Goal: Task Accomplishment & Management: Complete application form

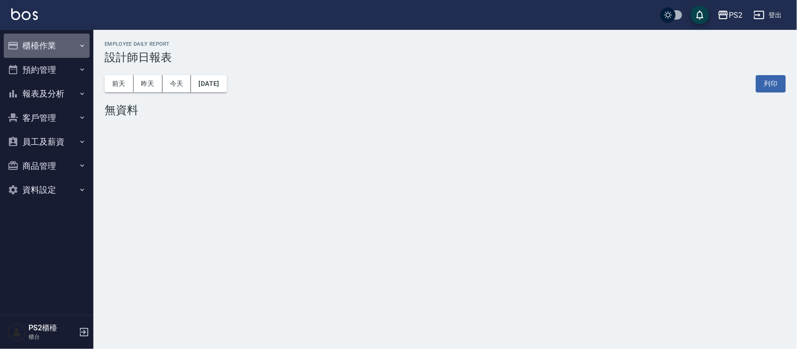
drag, startPoint x: 62, startPoint y: 48, endPoint x: 51, endPoint y: 78, distance: 32.6
click at [61, 47] on button "櫃檯作業" at bounding box center [47, 46] width 86 height 24
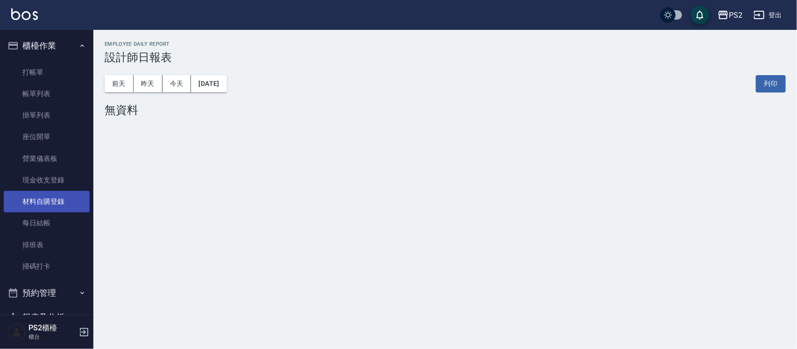
click at [33, 197] on link "材料自購登錄" at bounding box center [47, 201] width 86 height 21
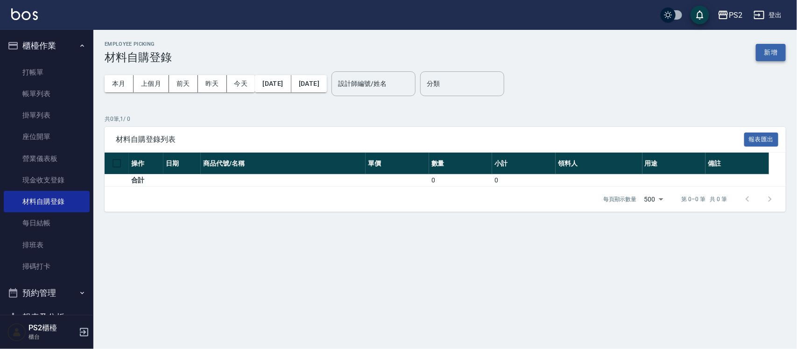
click at [399, 49] on button "新增" at bounding box center [771, 52] width 30 height 17
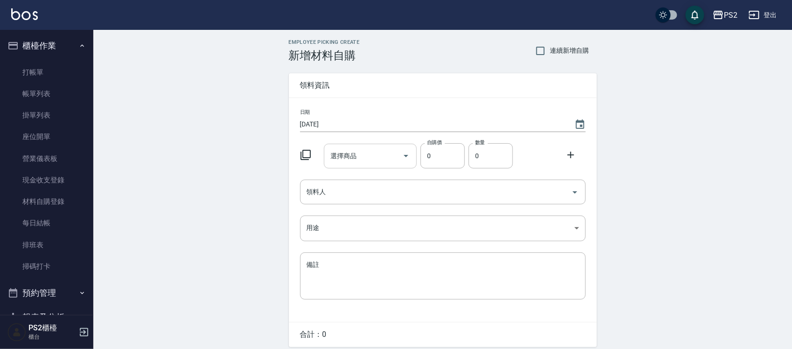
click at [344, 162] on input "選擇商品" at bounding box center [363, 156] width 71 height 16
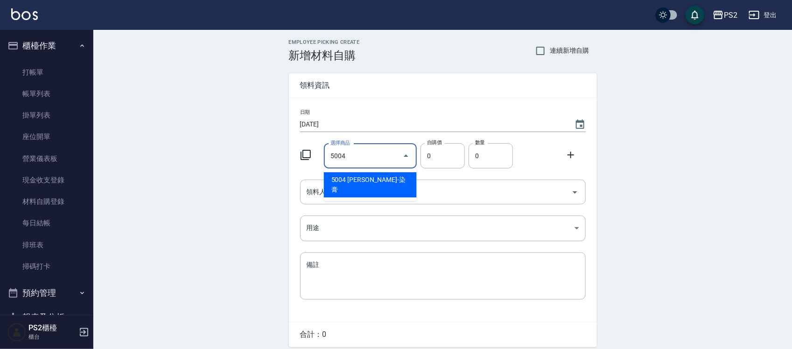
type input "[PERSON_NAME]-染膏"
type input "110"
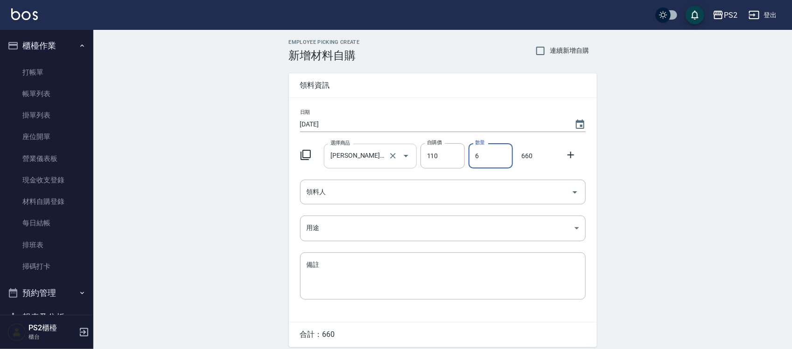
type input "6"
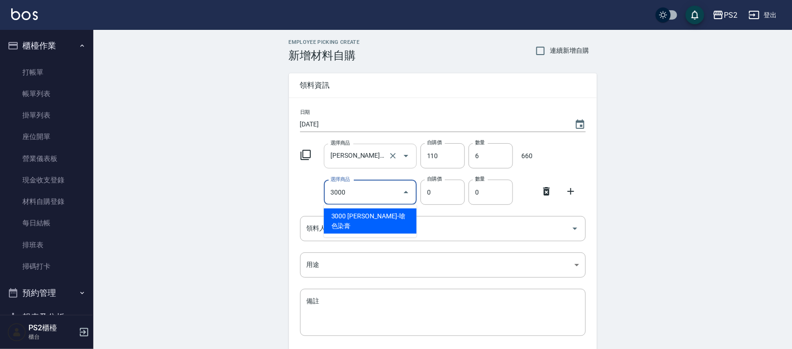
type input "[PERSON_NAME]-嗆色染膏"
type input "160"
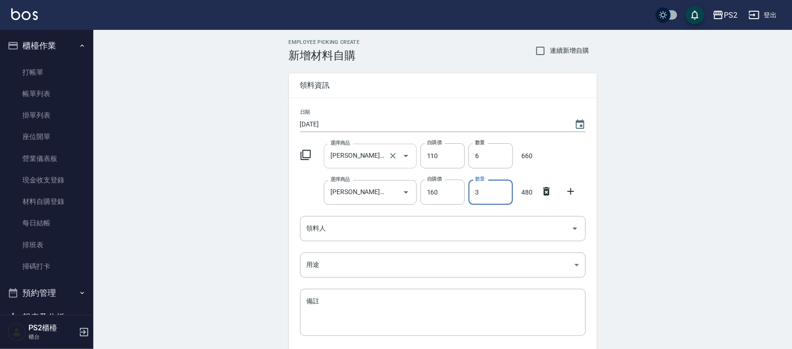
type input "3"
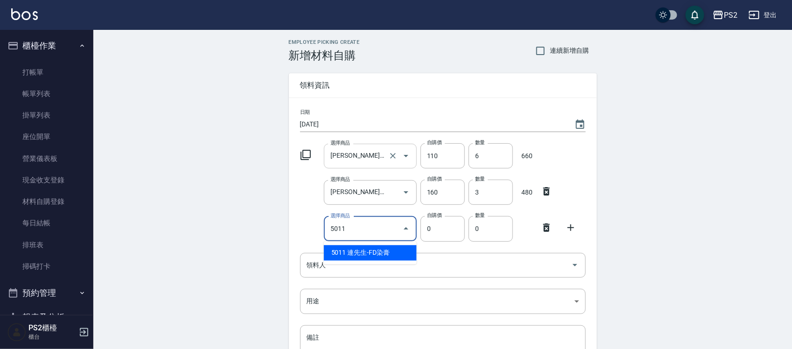
type input "連先生-FD染膏"
type input "130"
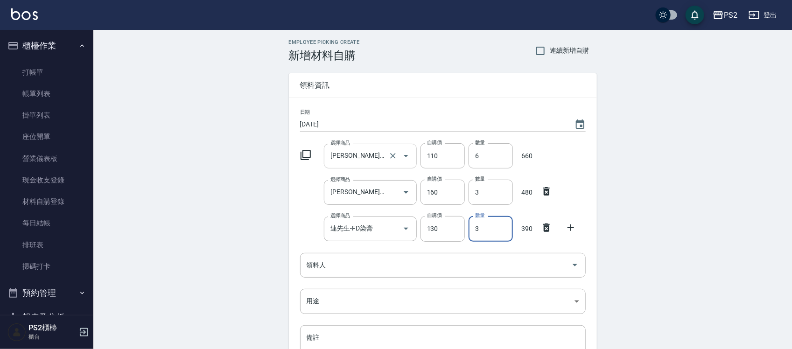
type input "3"
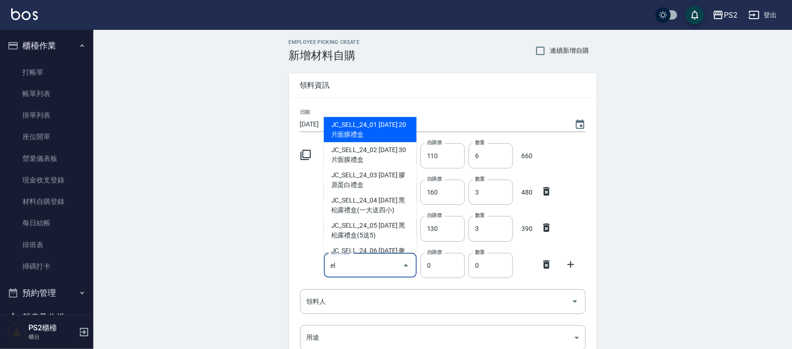
type input "e"
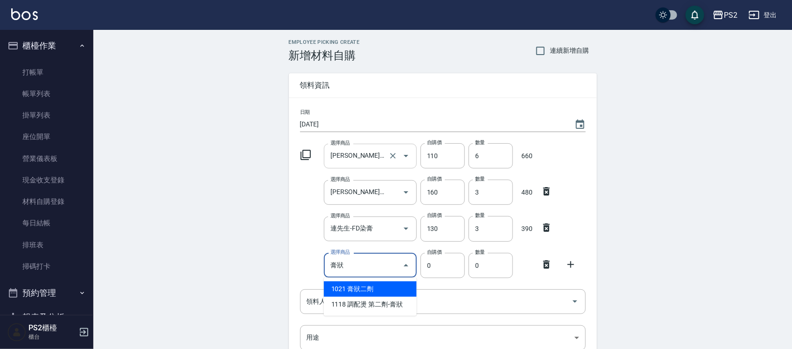
type input "膏狀二劑"
type input "160"
type input "1"
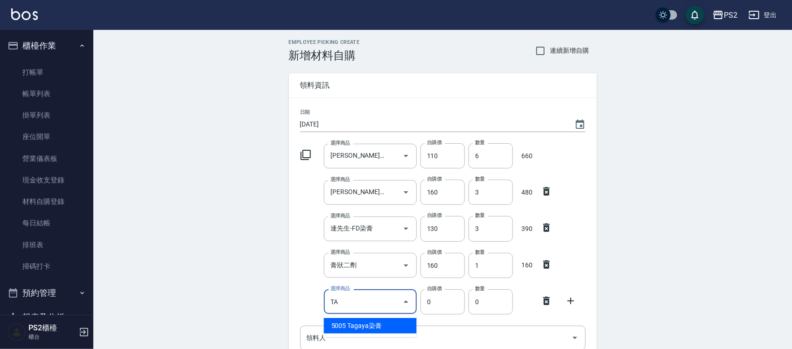
type input "Tagaya染膏"
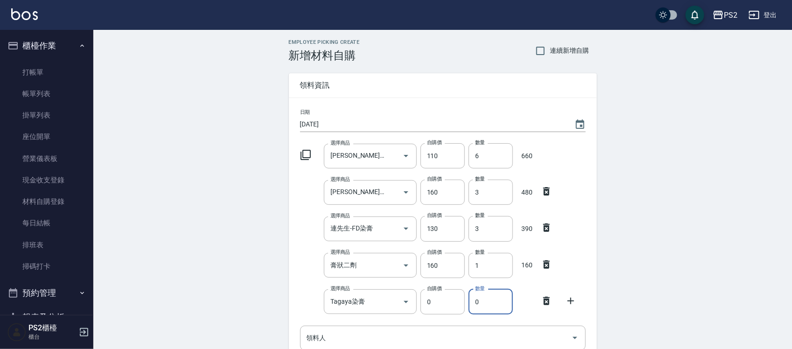
click at [399, 200] on input "0" at bounding box center [491, 302] width 44 height 25
click at [385, 200] on input "Tagaya染膏" at bounding box center [363, 302] width 71 height 16
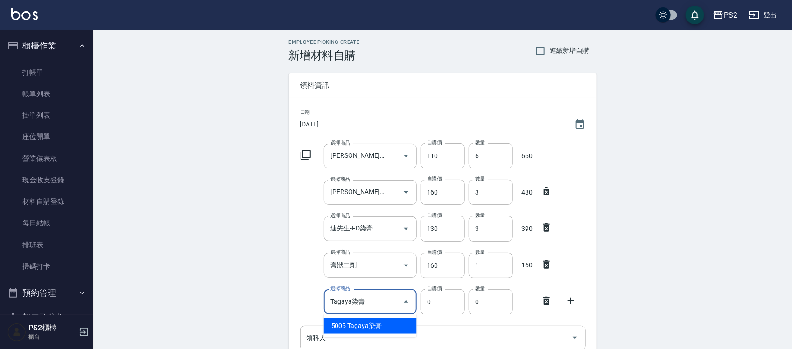
type input "115"
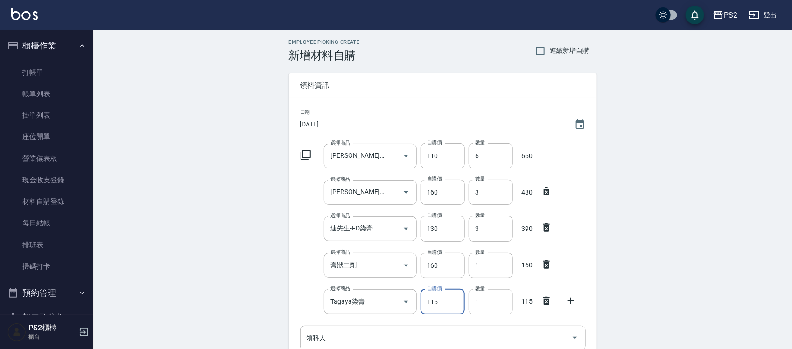
click at [399, 200] on input "1" at bounding box center [491, 302] width 44 height 25
type input "2"
click at [304, 153] on icon at bounding box center [305, 154] width 11 height 11
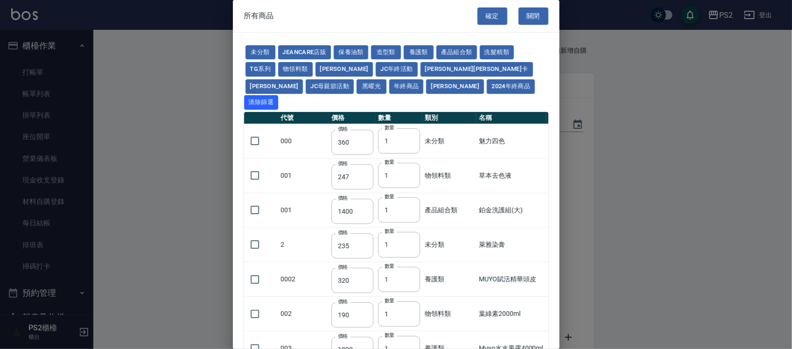
click at [304, 158] on td "001" at bounding box center [304, 175] width 50 height 35
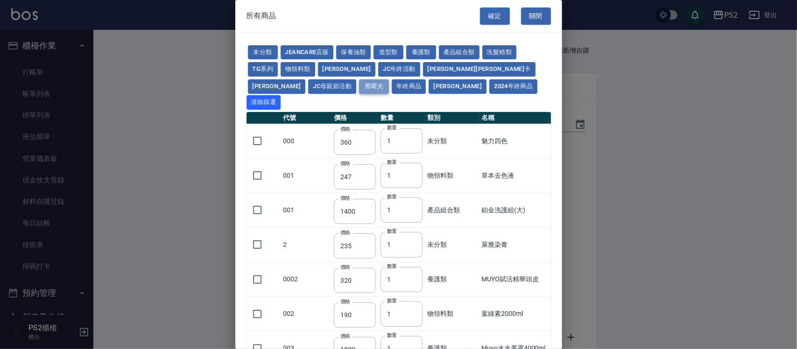
click at [359, 84] on button "黑曜光" at bounding box center [374, 86] width 30 height 14
type input "4650"
type input "113"
type input "45"
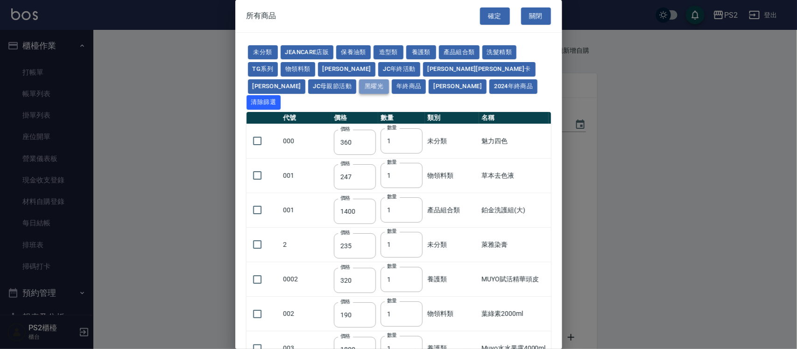
type input "188"
type input "270"
type input "488"
type input "240"
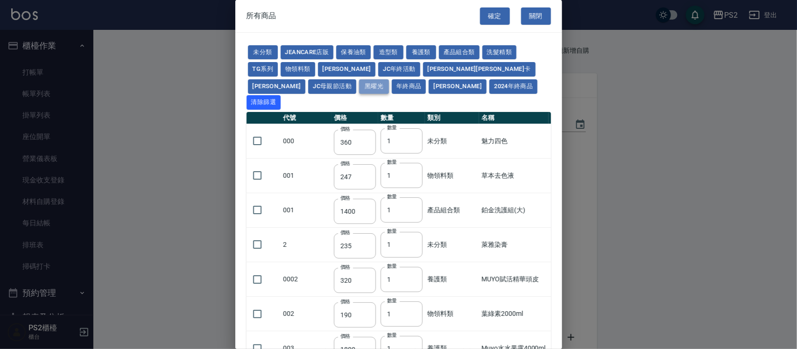
type input "263"
type input "975"
type input "1350"
type input "975"
type input "1350"
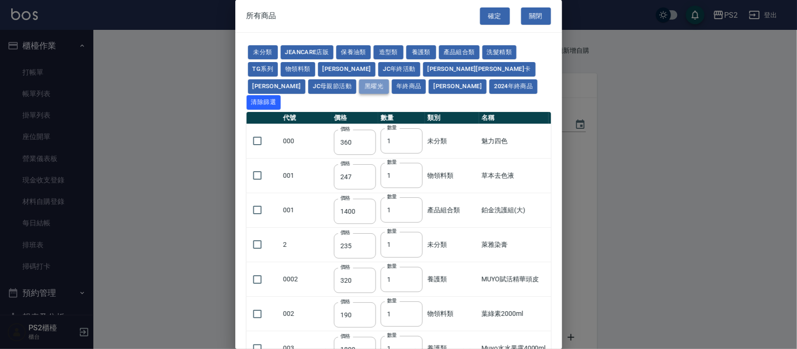
type input "413"
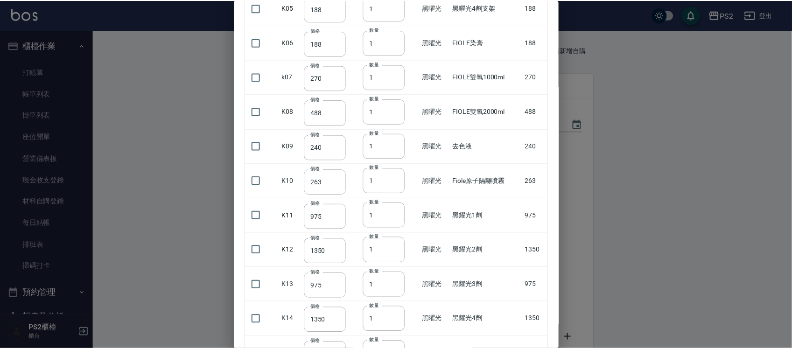
scroll to position [339, 0]
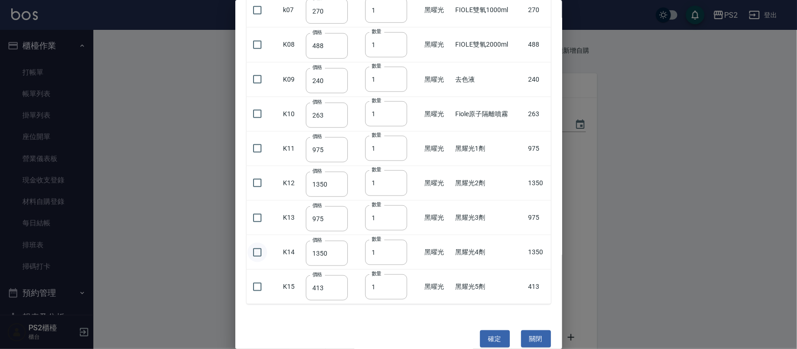
click at [250, 200] on input "checkbox" at bounding box center [257, 253] width 20 height 20
checkbox input "true"
click at [399, 200] on button "確定" at bounding box center [495, 339] width 30 height 17
type input "黑耀光4劑"
type input "1350"
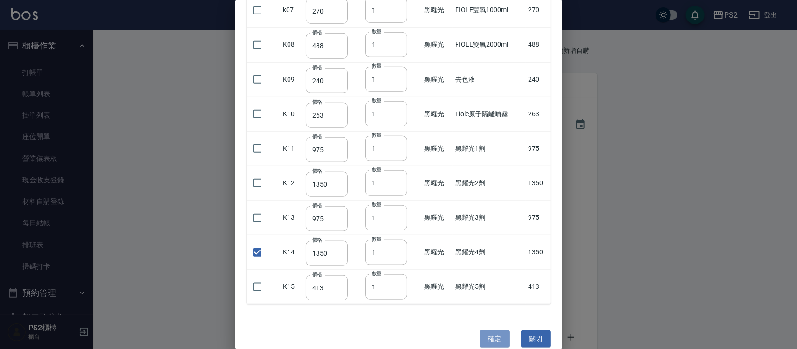
type input "1"
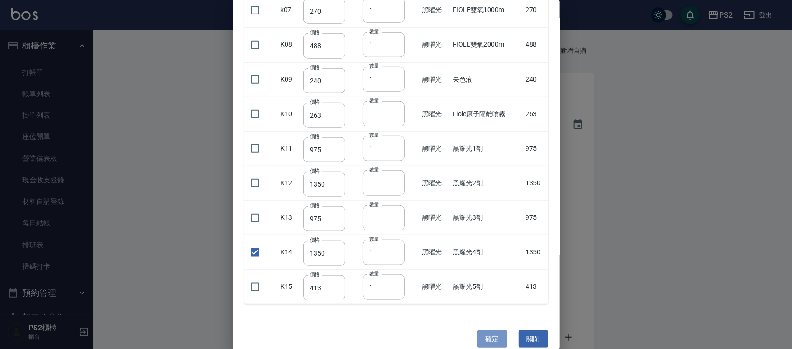
click at [399, 200] on div "數量 1 數量" at bounding box center [487, 336] width 48 height 29
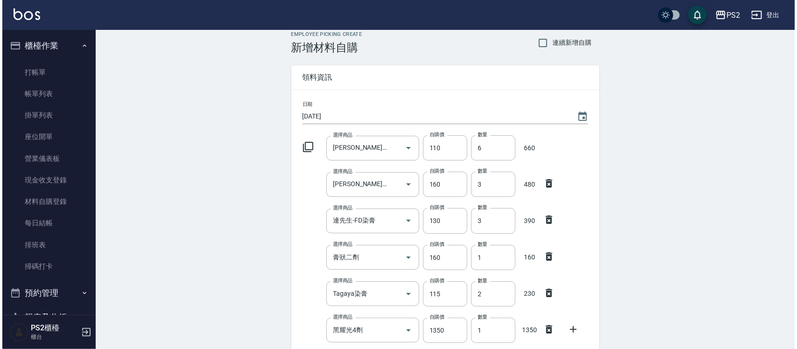
scroll to position [117, 0]
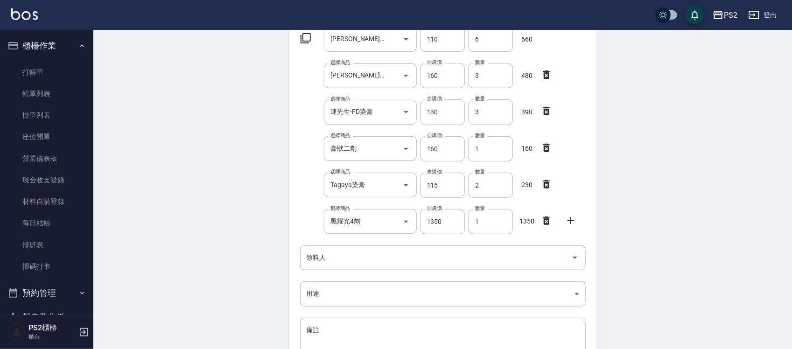
click at [399, 200] on div at bounding box center [574, 220] width 24 height 17
click at [399, 200] on icon at bounding box center [571, 220] width 11 height 11
click at [399, 200] on div at bounding box center [574, 220] width 24 height 17
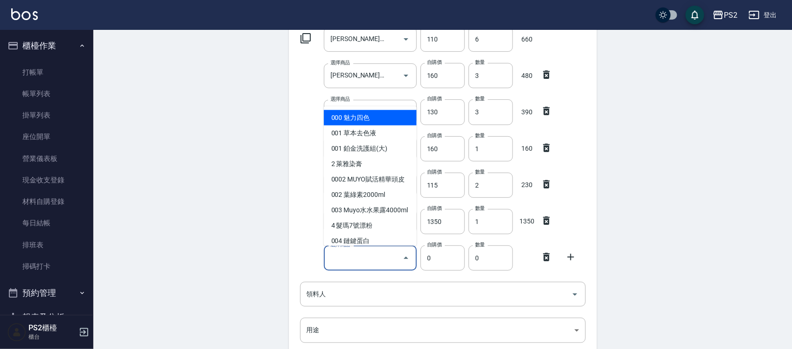
click at [367, 200] on input "選擇商品" at bounding box center [363, 258] width 71 height 16
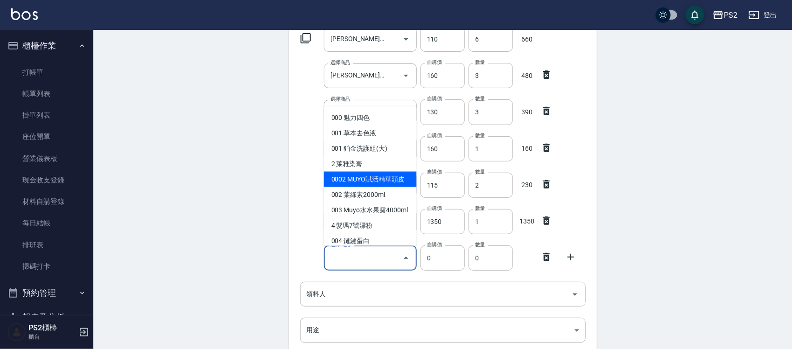
click at [307, 36] on icon at bounding box center [305, 38] width 11 height 11
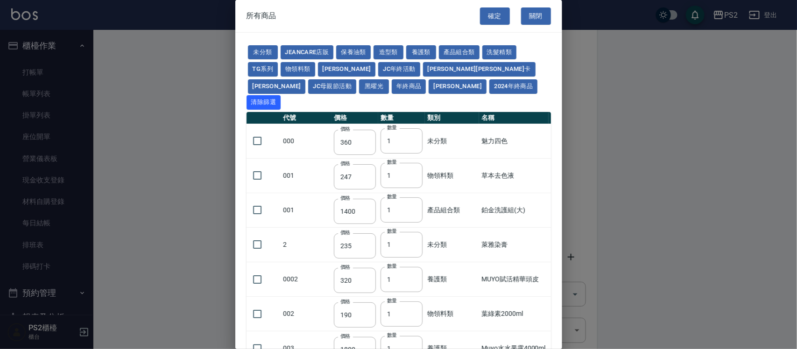
click at [399, 82] on button "[PERSON_NAME]" at bounding box center [458, 86] width 58 height 14
type input "90"
type input "115"
type input "600"
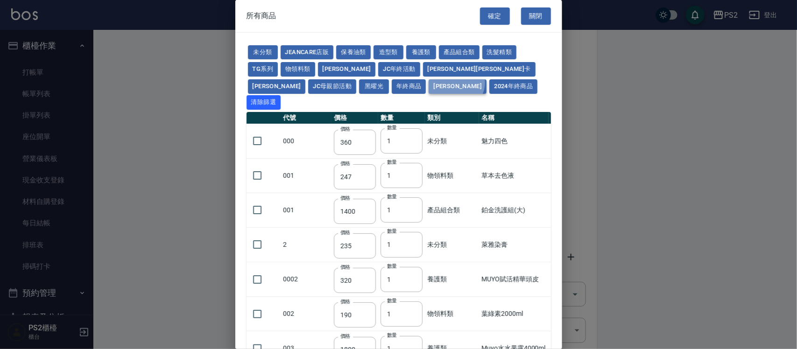
type input "600"
type input "352"
type input "600"
type input "720"
type input "250"
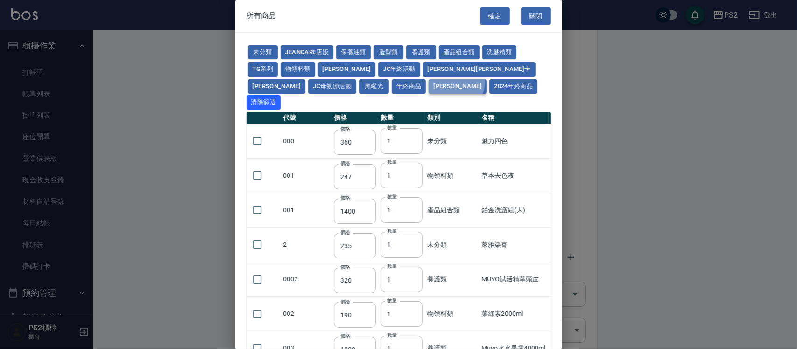
type input "200"
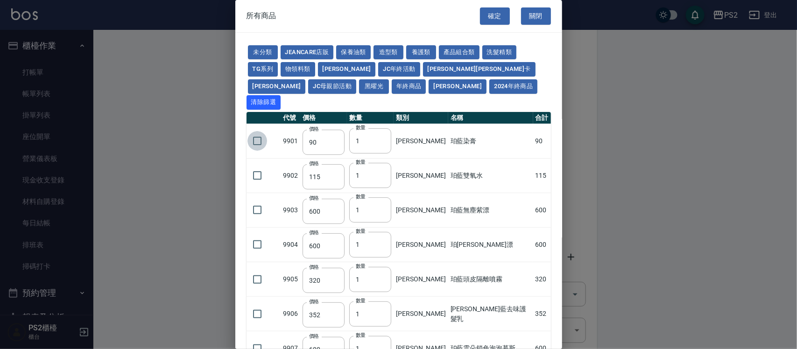
click at [255, 131] on input "checkbox" at bounding box center [257, 141] width 20 height 20
checkbox input "true"
click at [368, 128] on input "1" at bounding box center [370, 140] width 42 height 25
type input "10"
click at [262, 166] on input "checkbox" at bounding box center [257, 176] width 20 height 20
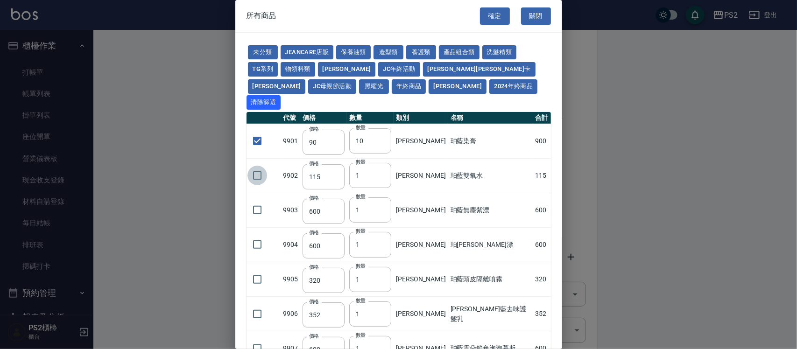
click at [262, 166] on input "checkbox" at bounding box center [257, 176] width 20 height 20
click at [263, 166] on input "checkbox" at bounding box center [257, 176] width 20 height 20
checkbox input "true"
click at [384, 163] on input "1" at bounding box center [370, 175] width 42 height 25
drag, startPoint x: 501, startPoint y: 257, endPoint x: 479, endPoint y: 251, distance: 22.9
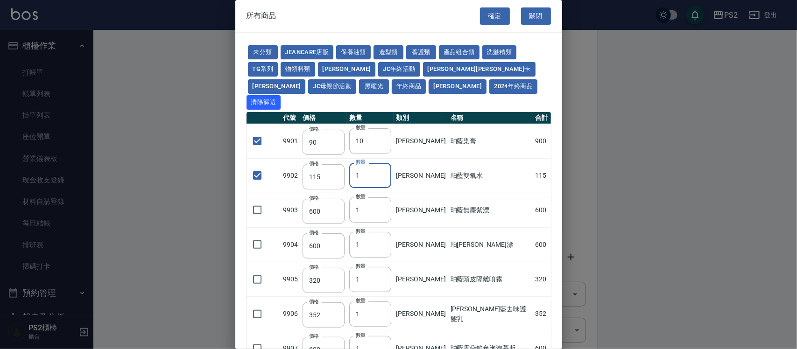
click at [399, 200] on td "珀藍頭皮隔離噴霧" at bounding box center [490, 279] width 85 height 35
click at [262, 200] on input "checkbox" at bounding box center [257, 210] width 20 height 20
checkbox input "true"
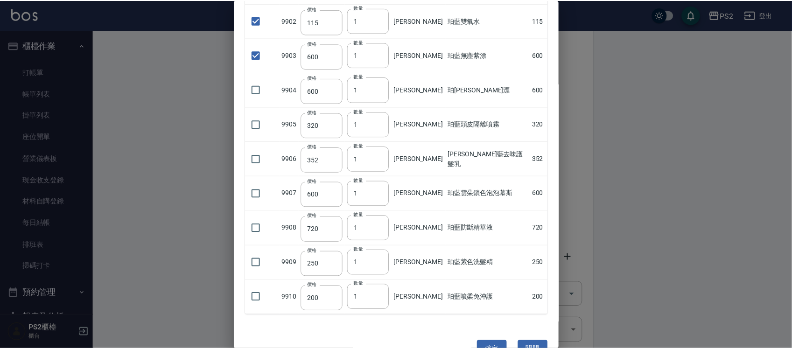
scroll to position [165, 0]
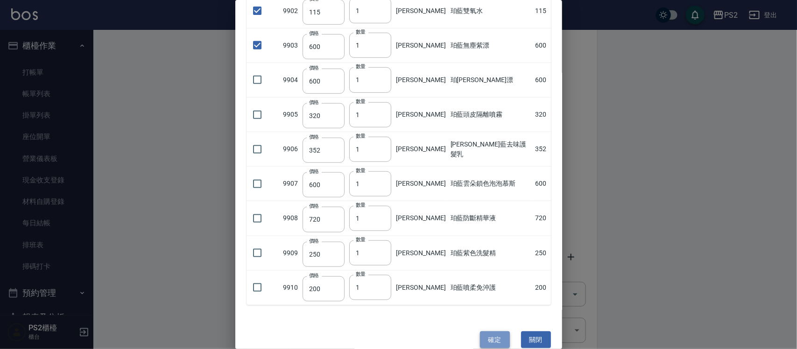
click at [399, 200] on button "確定" at bounding box center [495, 340] width 30 height 17
type input "珀藍染膏"
type input "90"
type input "10"
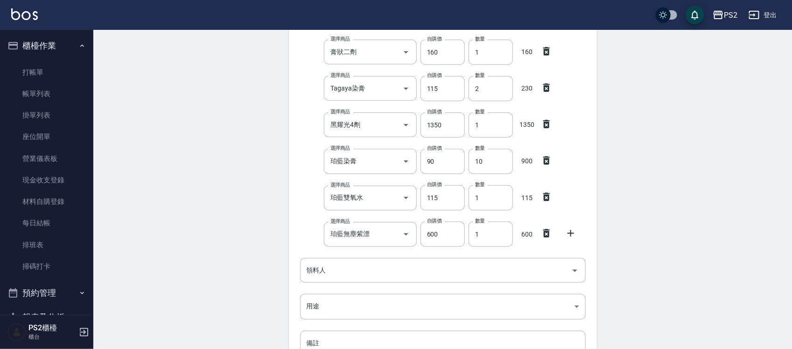
scroll to position [328, 0]
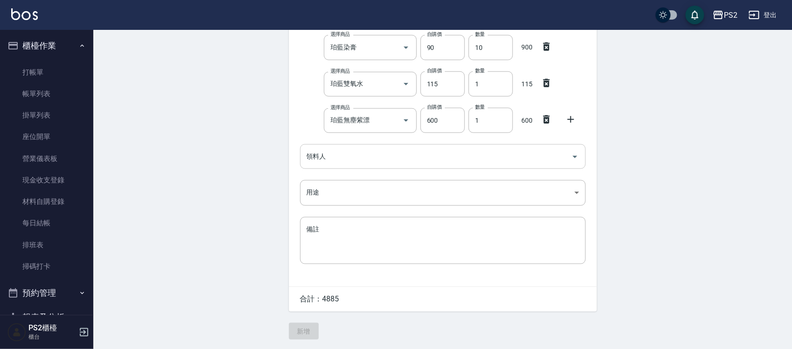
click at [344, 159] on input "領料人" at bounding box center [435, 156] width 263 height 16
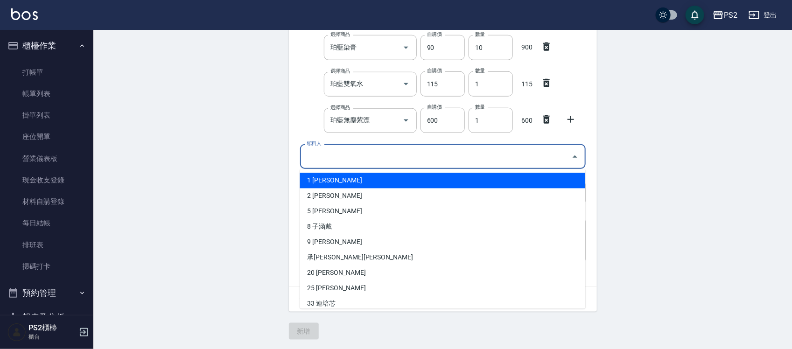
click at [326, 181] on li "1 [PERSON_NAME]" at bounding box center [443, 180] width 286 height 15
type input "[PERSON_NAME]"
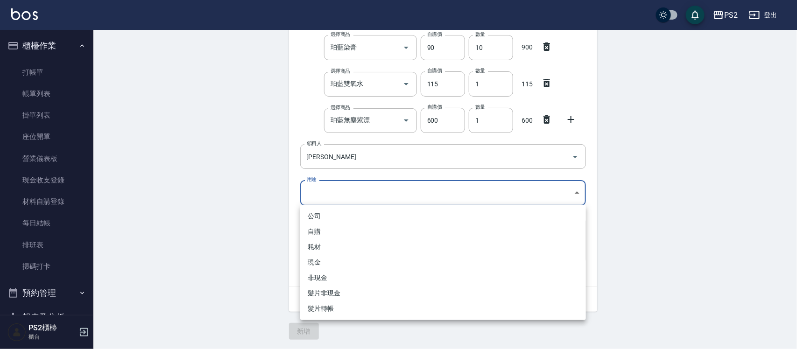
click at [323, 191] on body "PS2 登出 櫃檯作業 打帳單 帳單列表 掛單列表 座位開單 營業儀表板 現金收支登錄 材料自購登錄 每日結帳 排班表 掃碼打卡 預約管理 預約管理 單日預約…" at bounding box center [398, 11] width 797 height 677
click at [320, 200] on li "自購" at bounding box center [443, 231] width 286 height 15
type input "自購"
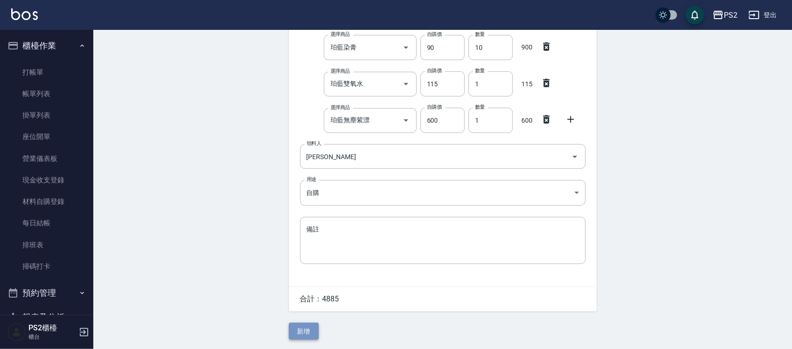
click at [300, 200] on button "新增" at bounding box center [304, 331] width 30 height 17
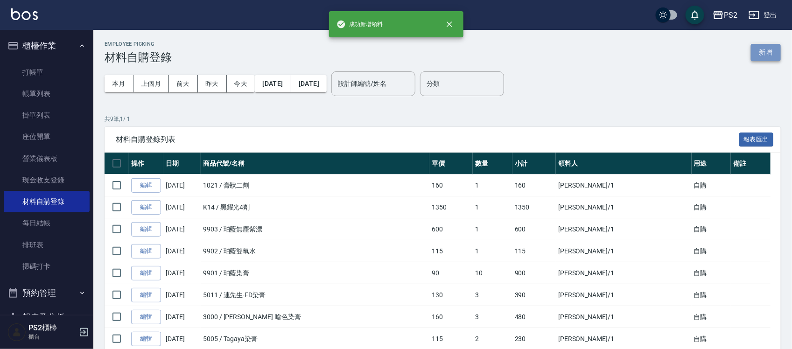
click at [399, 50] on button "新增" at bounding box center [766, 52] width 30 height 17
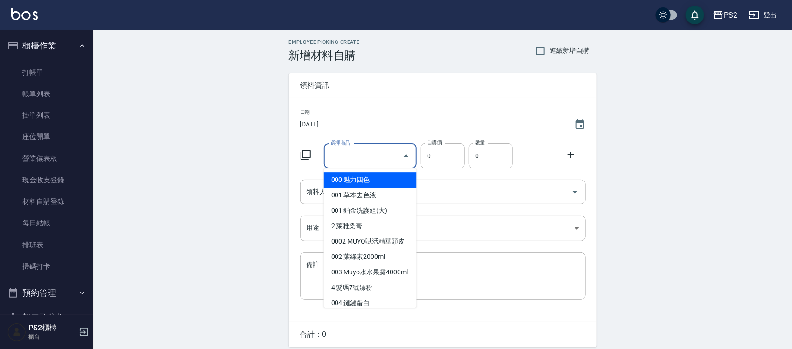
click at [355, 159] on input "選擇商品" at bounding box center [363, 156] width 71 height 16
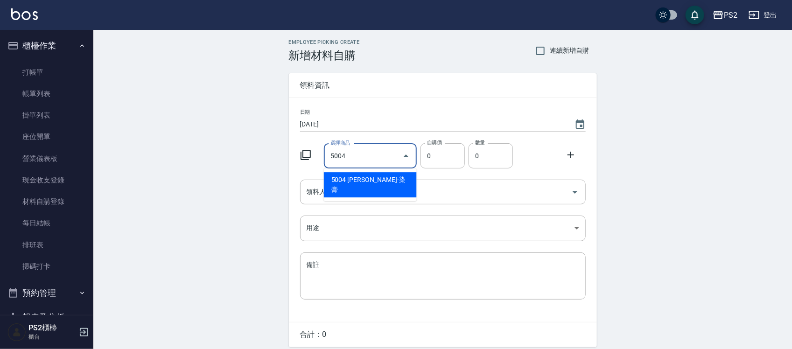
type input "[PERSON_NAME]-染膏"
type input "110"
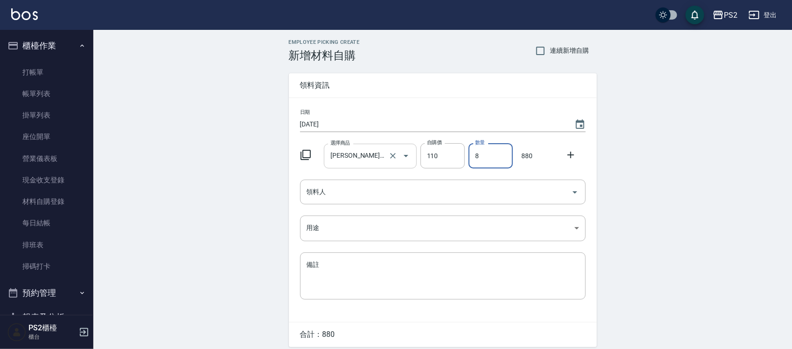
type input "8"
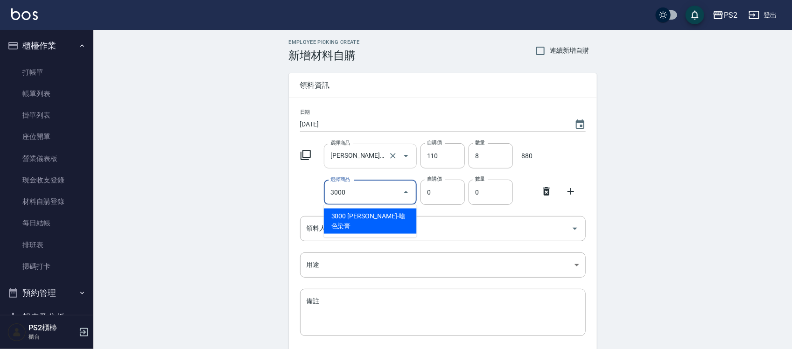
type input "[PERSON_NAME]-嗆色染膏"
type input "160"
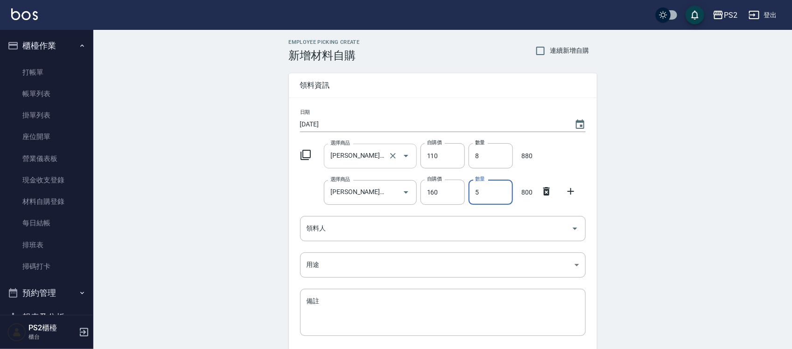
type input "5"
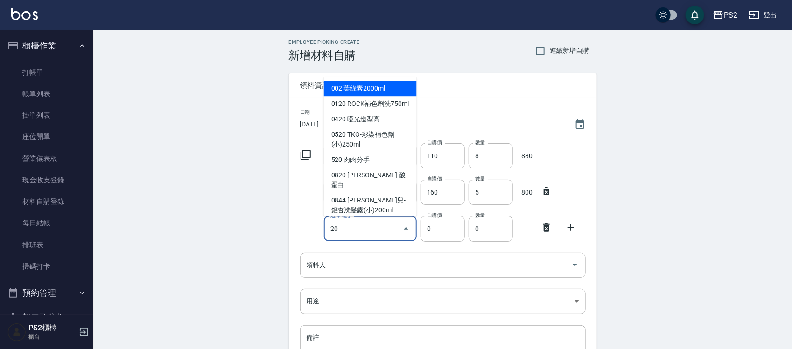
type input "2"
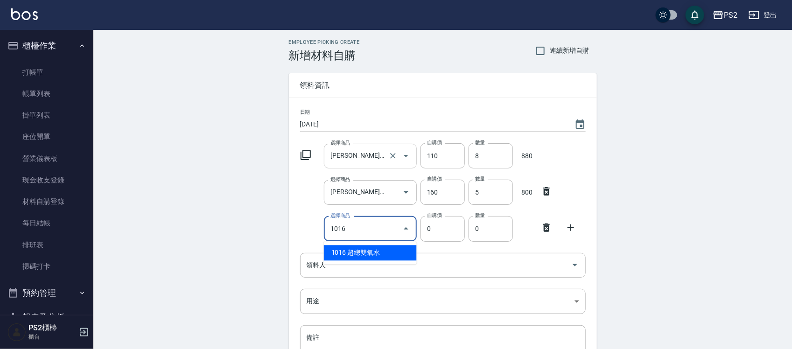
type input "超總雙氧水"
type input "110"
type input "1"
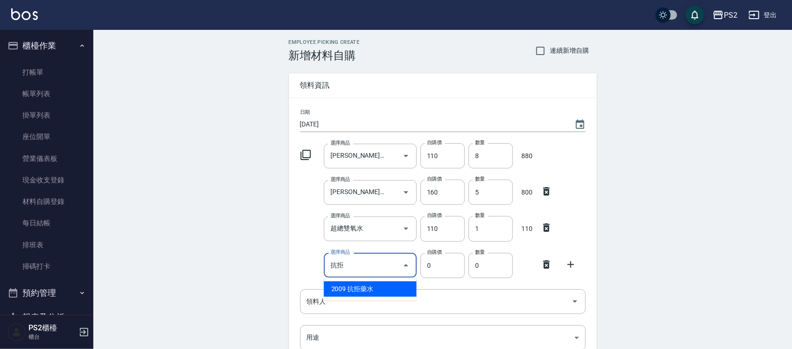
click at [330, 200] on li "2009 抗拒藥水" at bounding box center [370, 289] width 93 height 15
type input "抗拒藥水"
type input "190"
type input "1"
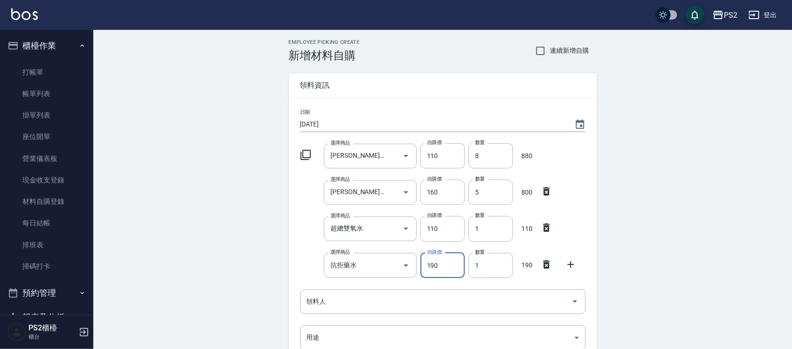
click at [399, 200] on icon at bounding box center [571, 264] width 11 height 11
click at [362, 200] on input "選擇商品" at bounding box center [363, 302] width 71 height 16
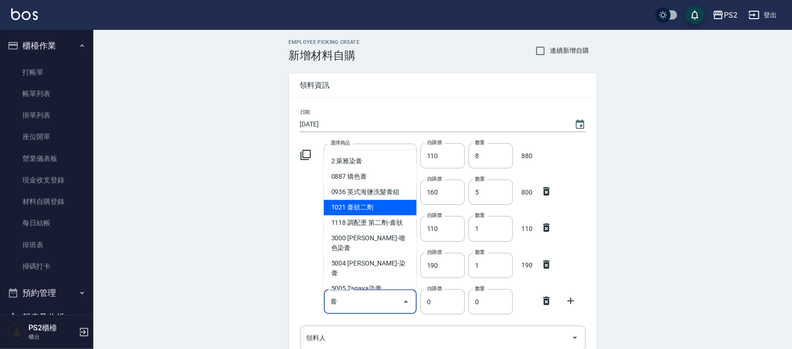
click at [377, 200] on li "1021 膏狀二劑" at bounding box center [370, 207] width 93 height 15
type input "膏狀二劑"
type input "160"
type input "1"
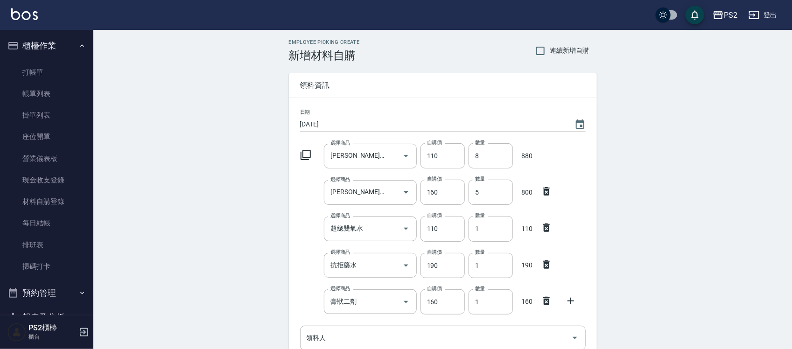
click at [399, 200] on div at bounding box center [574, 300] width 24 height 17
click at [399, 200] on icon at bounding box center [571, 301] width 11 height 11
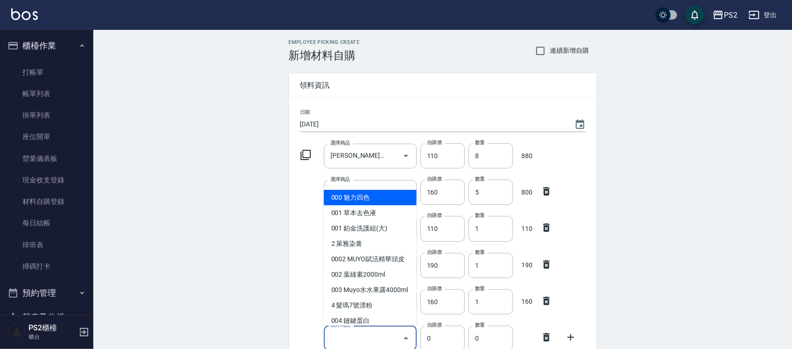
click at [374, 200] on input "選擇商品" at bounding box center [363, 338] width 71 height 16
click at [311, 157] on icon at bounding box center [306, 155] width 10 height 10
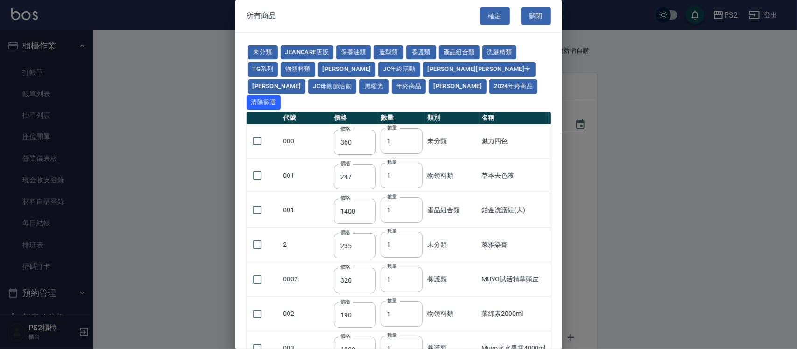
click at [311, 158] on td "001" at bounding box center [306, 175] width 50 height 35
click at [399, 90] on button "[PERSON_NAME]" at bounding box center [458, 86] width 58 height 14
type input "90"
type input "115"
type input "600"
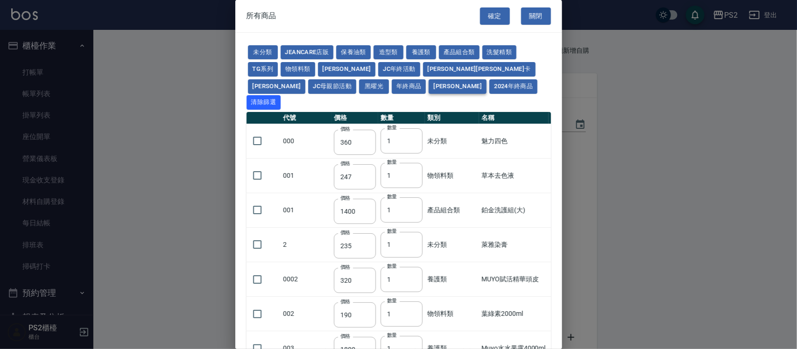
type input "600"
type input "352"
type input "600"
type input "720"
type input "250"
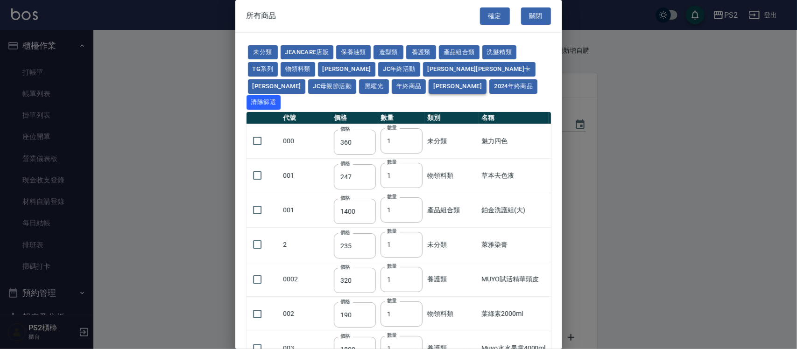
type input "200"
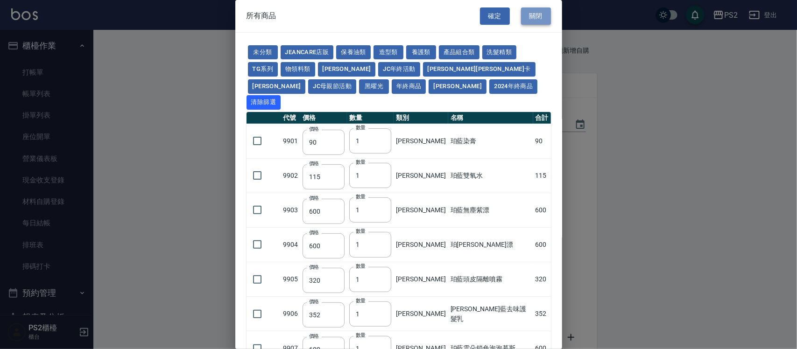
click at [399, 20] on button "關閉" at bounding box center [536, 15] width 30 height 17
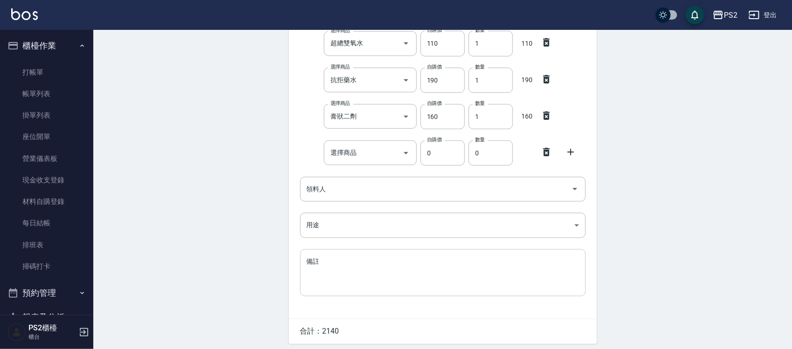
scroll to position [219, 0]
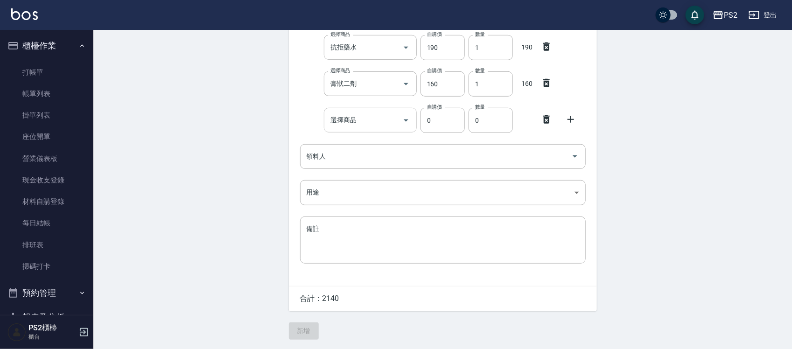
click at [358, 112] on input "選擇商品" at bounding box center [363, 120] width 71 height 16
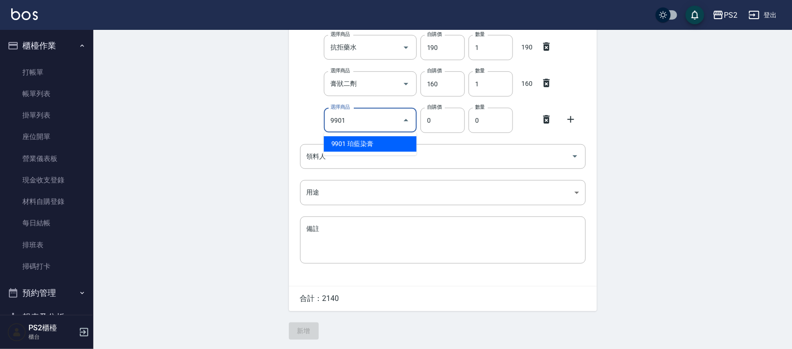
type input "珀藍染膏"
type input "90"
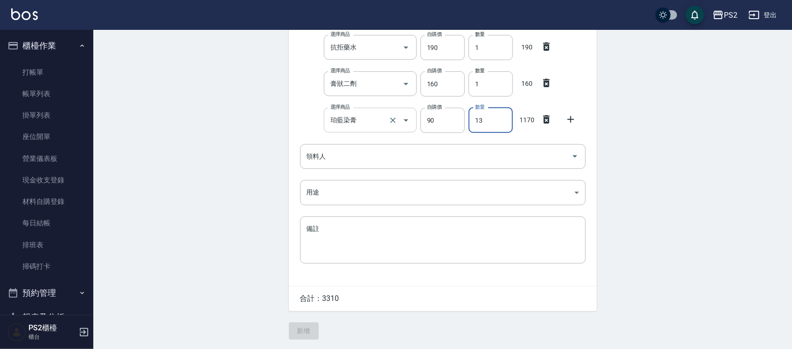
type input "13"
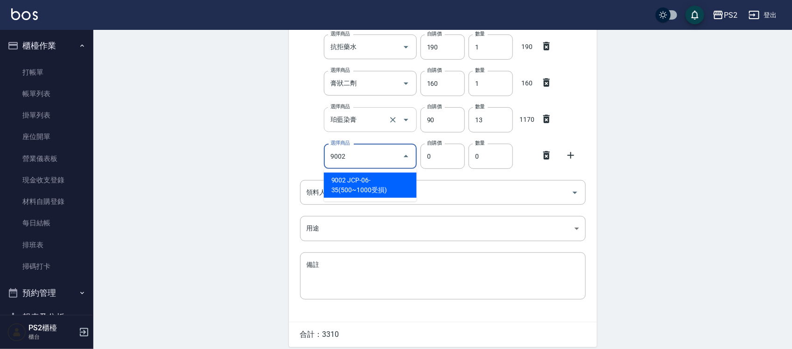
type input "JCP-06-35(500~1000受損)"
type input "35"
type input "1"
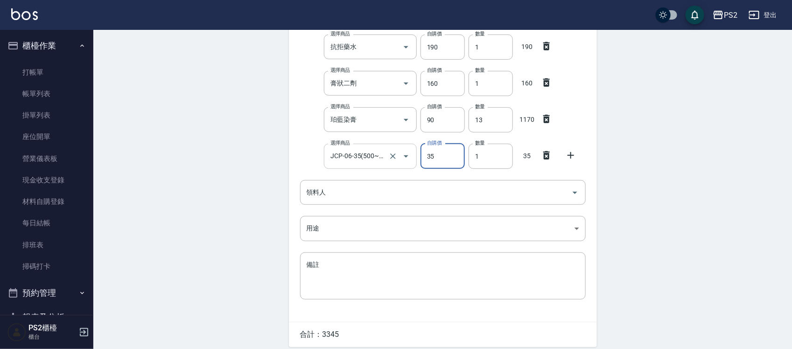
click at [356, 147] on div "JCP-06-35(500~1000受損) 選擇商品" at bounding box center [370, 156] width 93 height 25
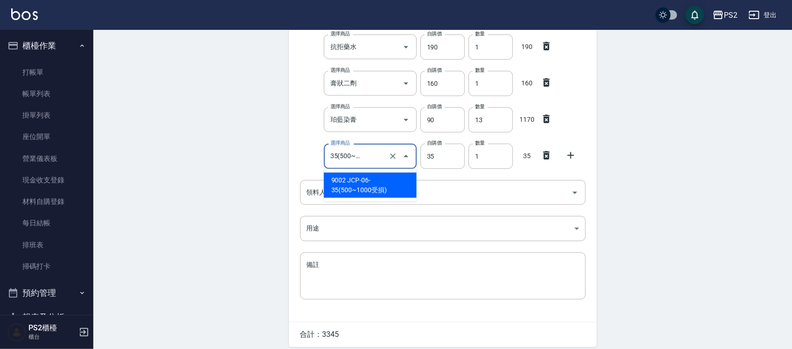
click at [356, 147] on div "JCP-06-35(500~1000受損) 選擇商品" at bounding box center [370, 156] width 93 height 25
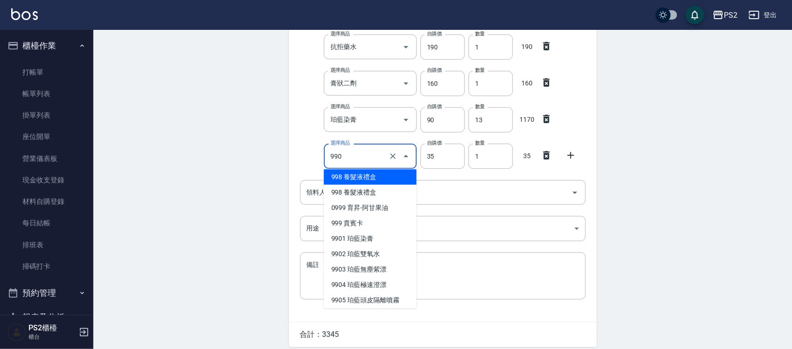
scroll to position [0, 0]
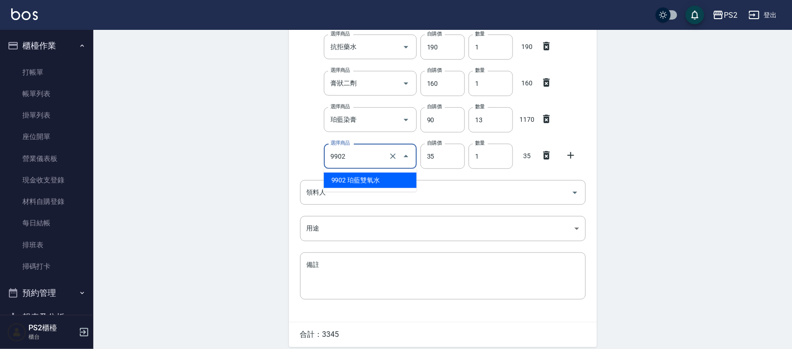
type input "珀藍雙氧水"
type input "115"
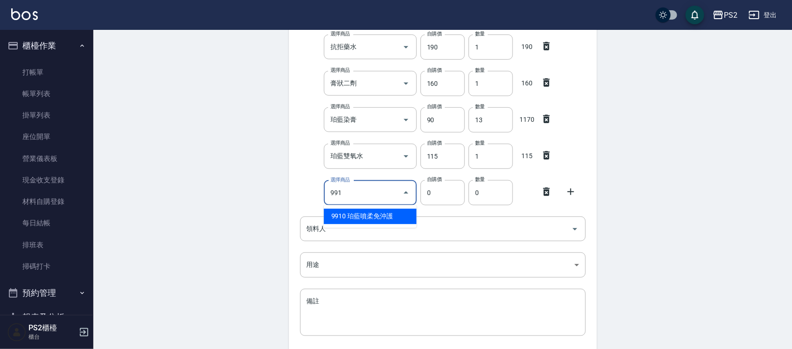
click at [386, 200] on li "9910 珀藍噴柔免沖護" at bounding box center [370, 216] width 93 height 15
type input "珀藍噴柔免沖護"
type input "200"
type input "1"
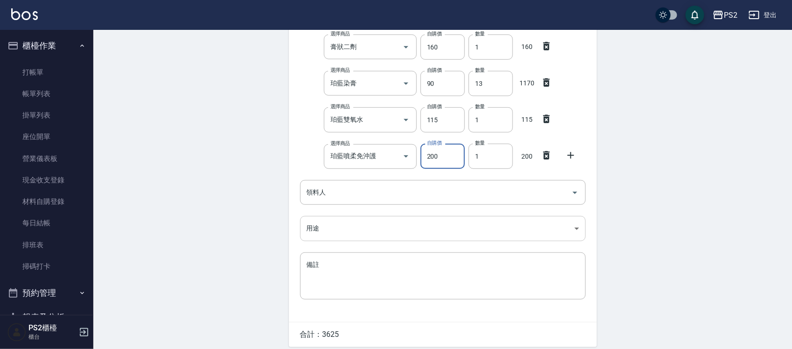
scroll to position [292, 0]
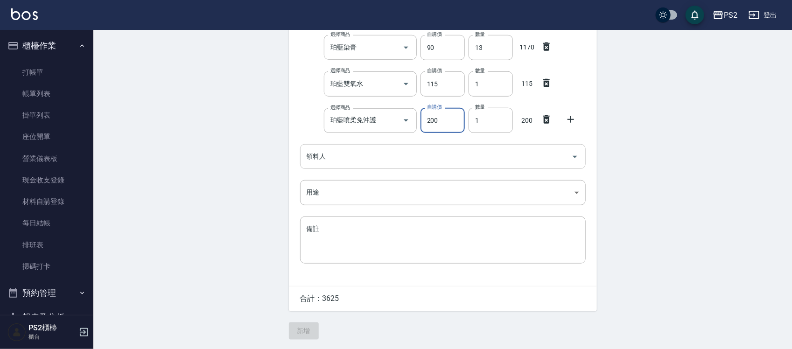
drag, startPoint x: 354, startPoint y: 163, endPoint x: 346, endPoint y: 166, distance: 7.7
click at [354, 162] on input "領料人" at bounding box center [435, 156] width 263 height 16
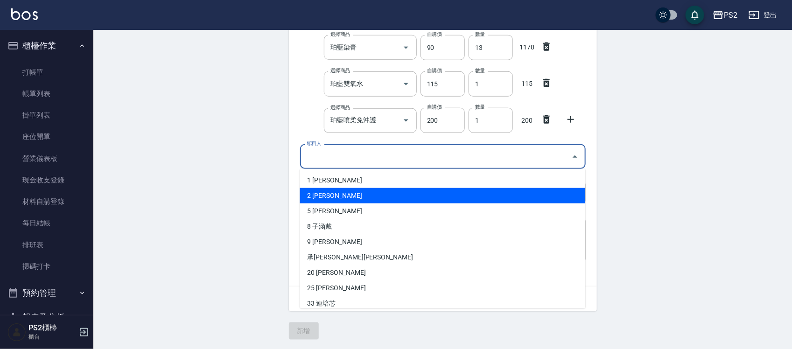
click at [334, 199] on li "2 [PERSON_NAME]" at bounding box center [443, 195] width 286 height 15
type input "[PERSON_NAME]"
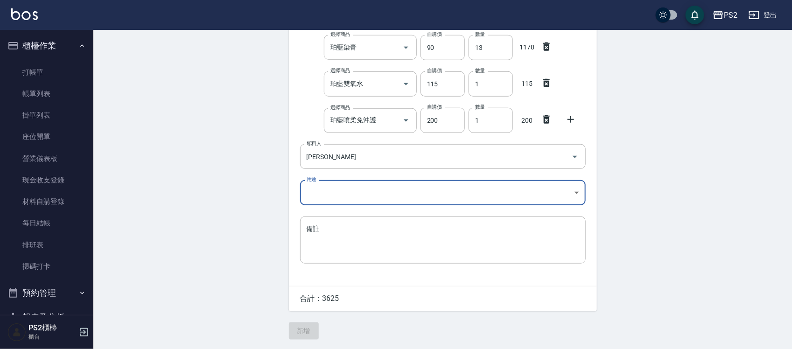
click at [334, 184] on body "PS2 登出 櫃檯作業 打帳單 帳單列表 掛單列表 座位開單 營業儀表板 現金收支登錄 材料自購登錄 每日結帳 排班表 掃碼打卡 預約管理 預約管理 單日預約…" at bounding box center [396, 29] width 792 height 640
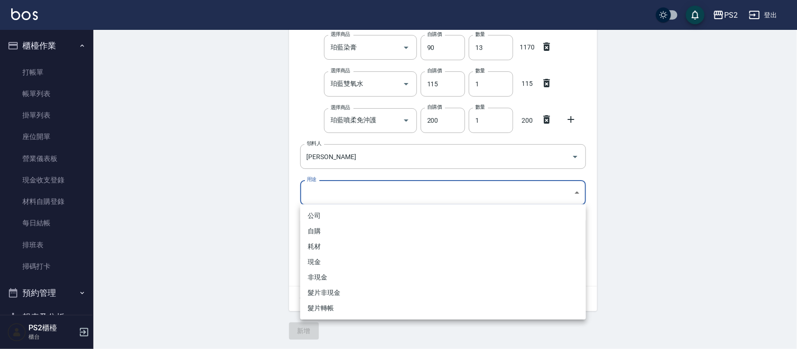
click at [323, 200] on li "自購" at bounding box center [443, 231] width 286 height 15
type input "自購"
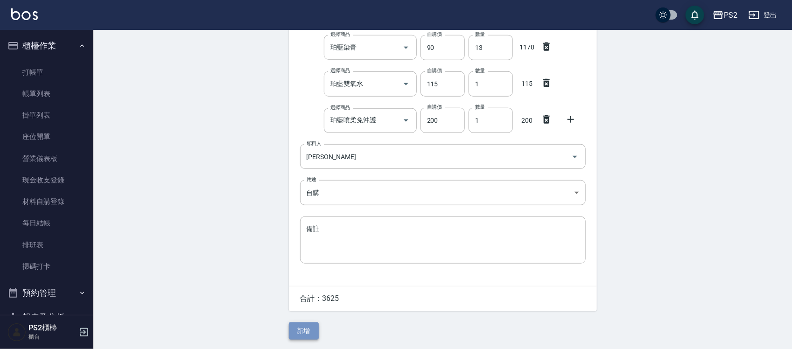
click at [302, 200] on button "新增" at bounding box center [304, 331] width 30 height 17
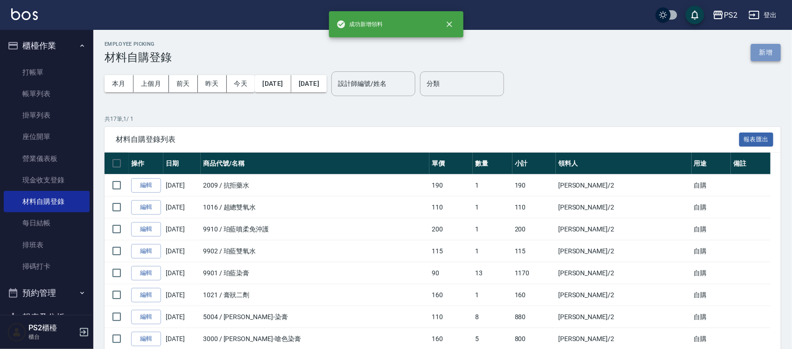
click at [399, 53] on button "新增" at bounding box center [766, 52] width 30 height 17
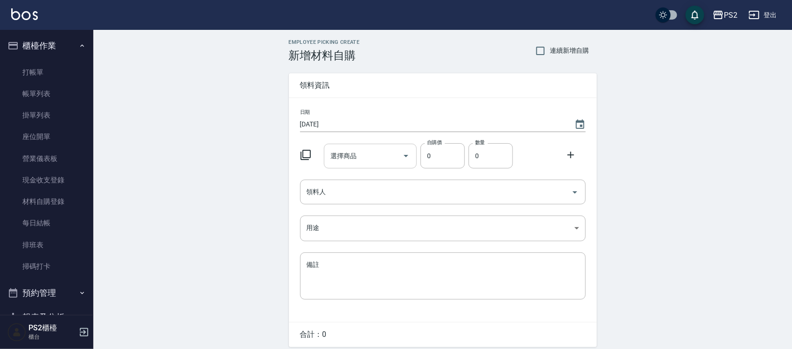
click at [369, 149] on input "選擇商品" at bounding box center [363, 156] width 71 height 16
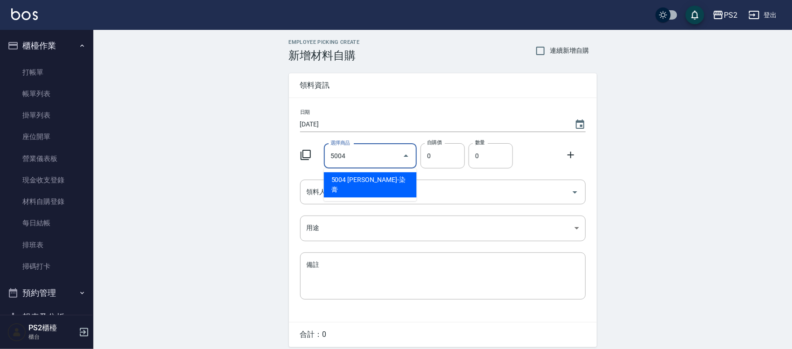
type input "[PERSON_NAME]-染膏"
type input "110"
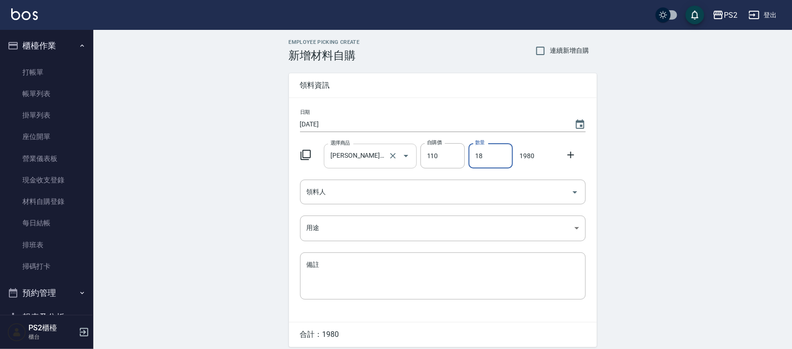
type input "18"
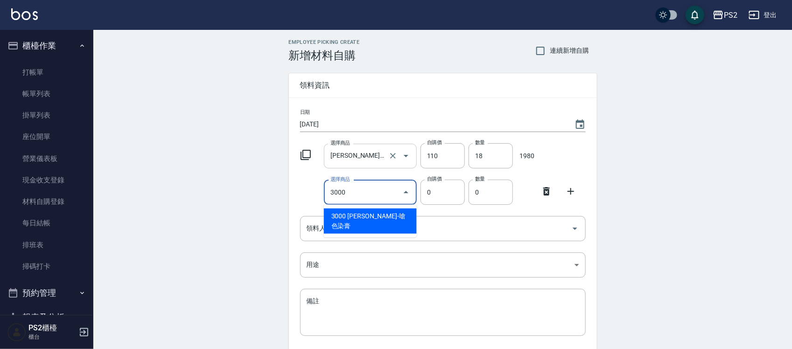
type input "[PERSON_NAME]-嗆色染膏"
type input "160"
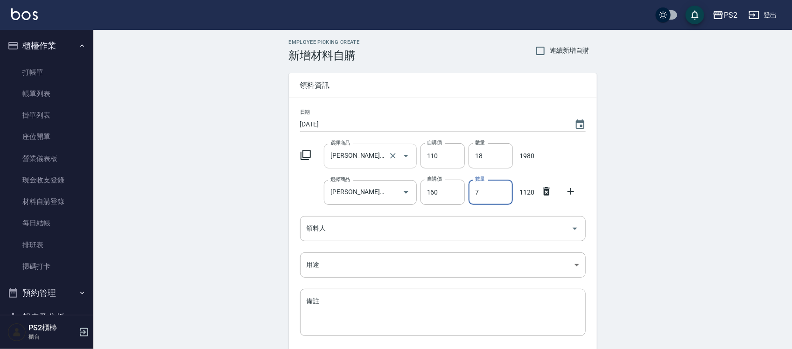
type input "7"
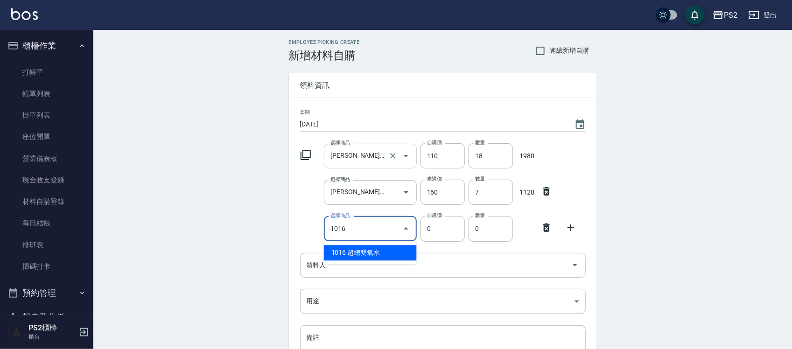
type input "超總雙氧水"
type input "110"
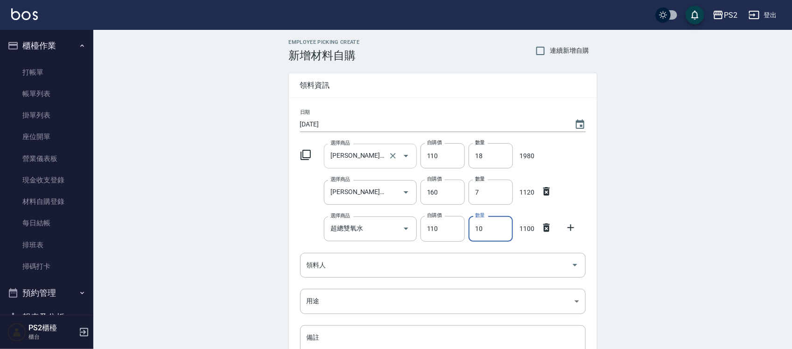
type input "10"
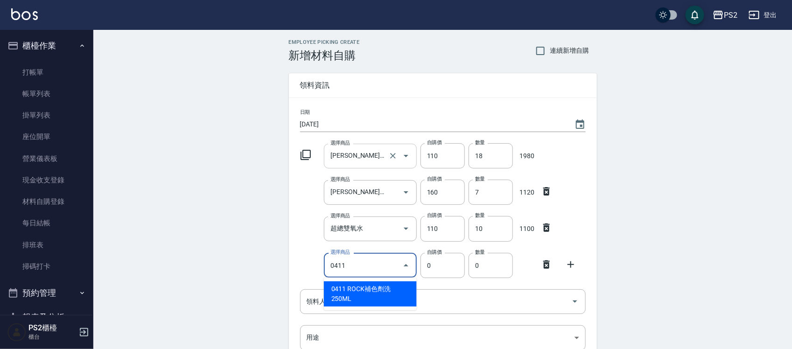
type input "ROCK補色劑洗250ML"
type input "240"
type input "1"
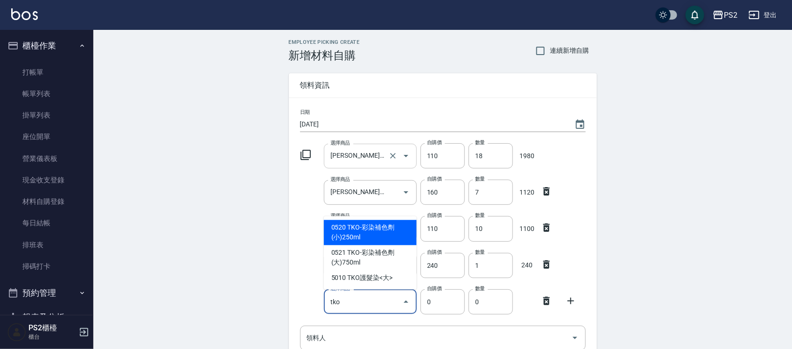
type input "TKO-彩染補色劑(小)250ml"
type input "182"
type input "1"
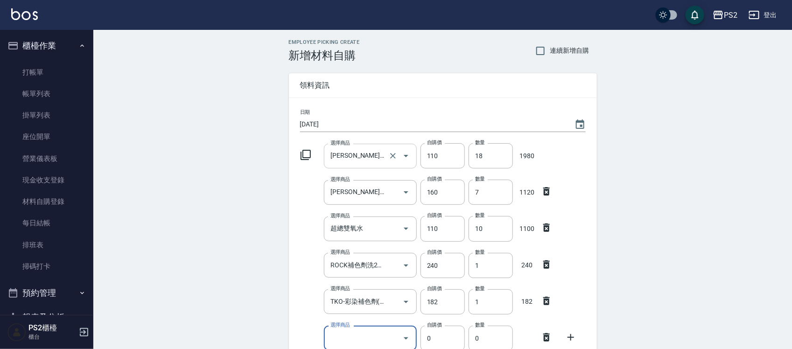
type input "ㄆ"
click at [362, 200] on li "3005 公司-太空噴霧" at bounding box center [370, 298] width 93 height 15
type input "公司-太空噴霧"
type input "150"
type input "1"
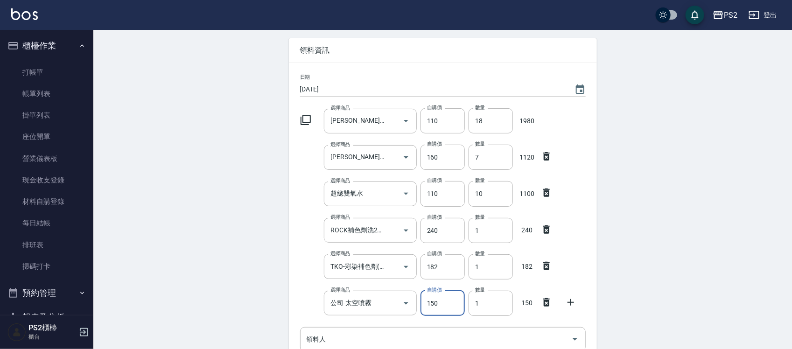
scroll to position [118, 0]
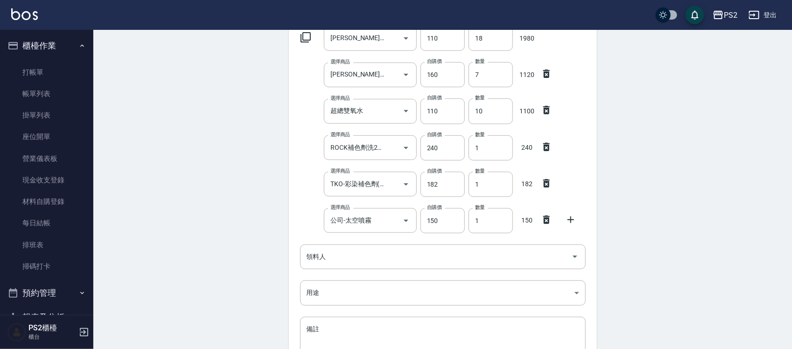
click at [399, 200] on icon at bounding box center [571, 219] width 11 height 11
drag, startPoint x: 357, startPoint y: 250, endPoint x: 351, endPoint y: 248, distance: 6.4
click at [357, 200] on input "選擇商品" at bounding box center [363, 257] width 71 height 16
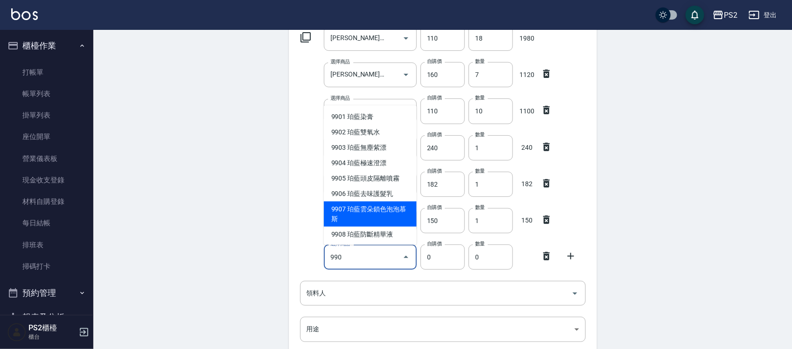
click at [375, 200] on li "9907 珀藍雲朵鎖色泡泡慕斯" at bounding box center [370, 214] width 93 height 25
type input "珀藍雲朵鎖色泡泡慕斯"
type input "600"
type input "1"
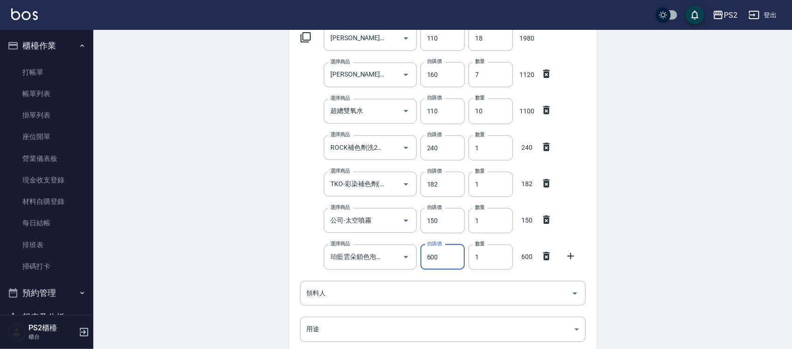
click at [399, 200] on div at bounding box center [574, 255] width 24 height 17
click at [399, 200] on icon at bounding box center [571, 256] width 11 height 11
click at [366, 200] on input "選擇商品" at bounding box center [363, 294] width 71 height 16
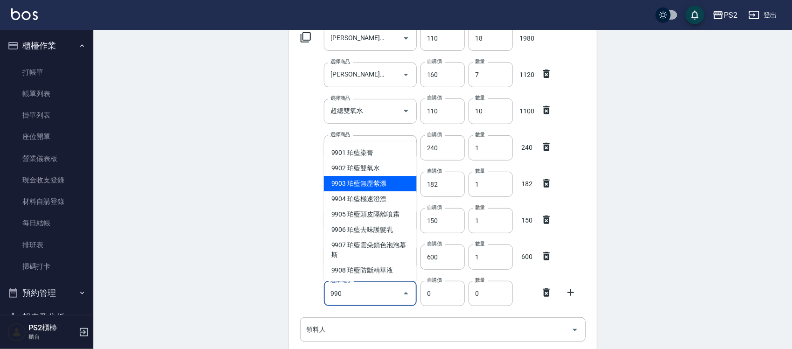
click at [388, 183] on li "9903 珀藍無塵紫漂" at bounding box center [370, 183] width 93 height 15
type input "珀藍無塵紫漂"
type input "600"
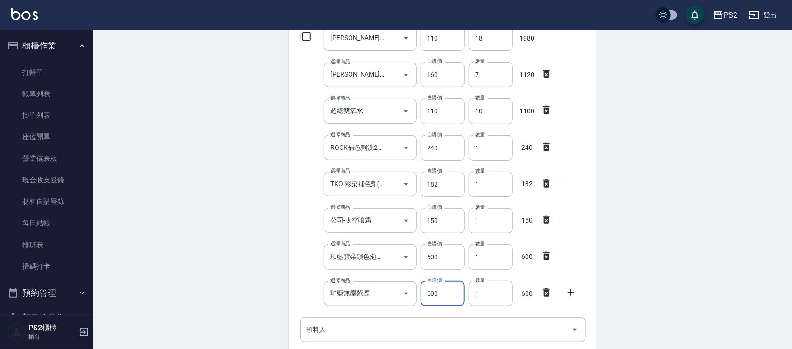
click at [399, 200] on icon at bounding box center [571, 292] width 11 height 11
click at [399, 200] on div "選擇商品 珀藍無塵紫漂 選擇商品 自購價 600 自購價 數量 1 數量 600" at bounding box center [442, 291] width 290 height 29
click at [399, 200] on input "1" at bounding box center [491, 293] width 44 height 25
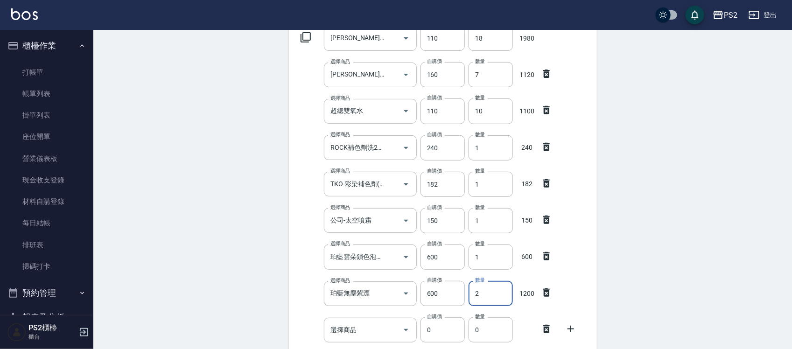
type input "2"
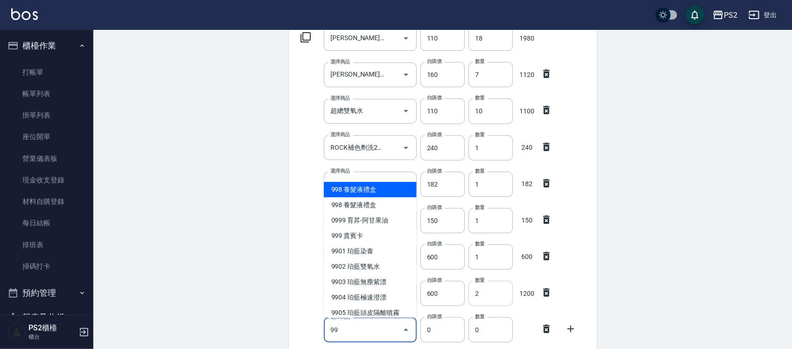
type input "9"
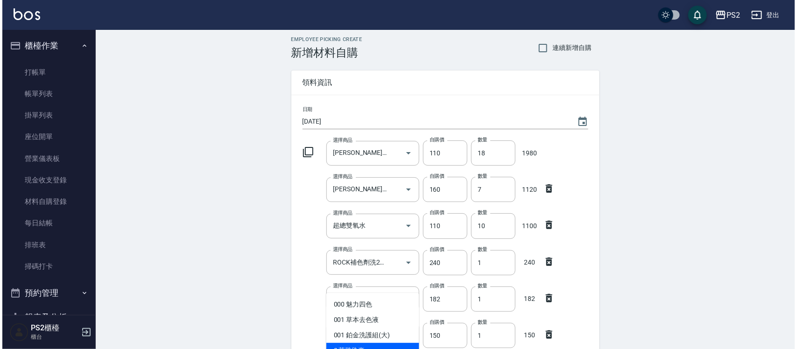
scroll to position [0, 0]
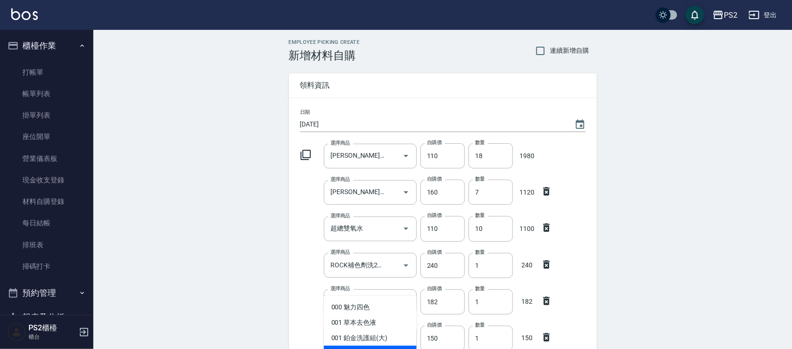
click at [304, 159] on icon at bounding box center [305, 154] width 11 height 11
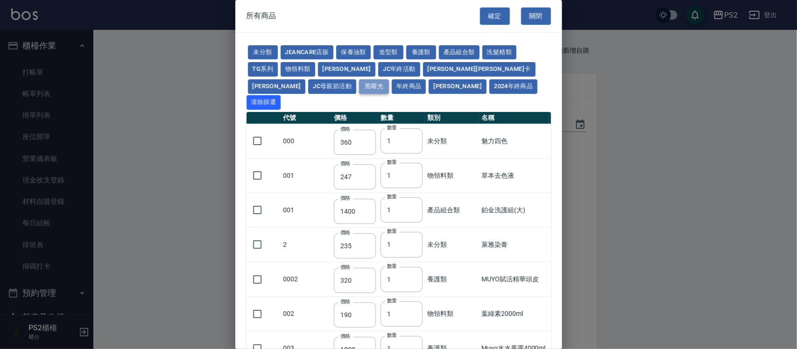
click at [359, 87] on button "黑曜光" at bounding box center [374, 86] width 30 height 14
type input "4650"
type input "113"
type input "45"
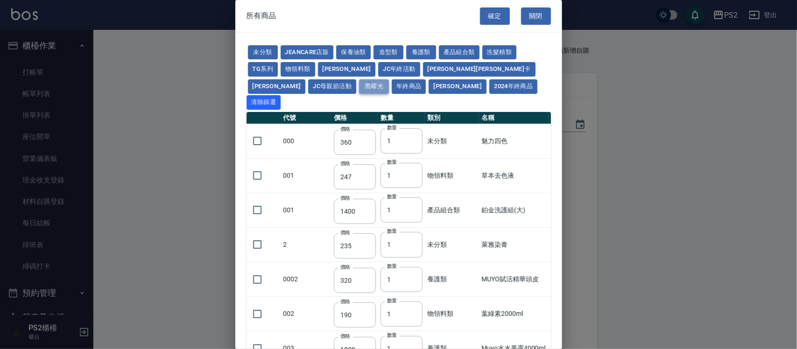
type input "188"
type input "270"
type input "488"
type input "240"
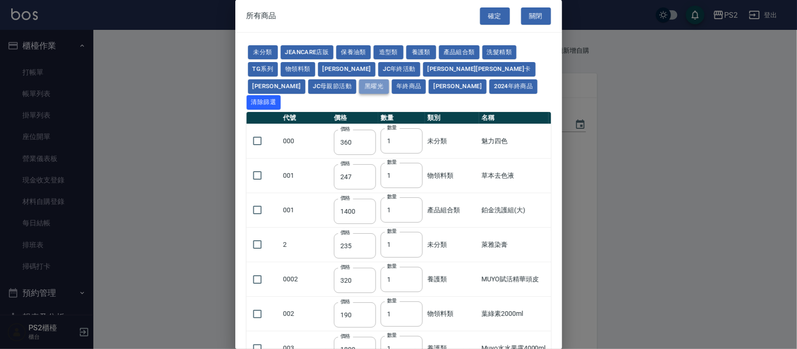
type input "263"
type input "975"
type input "1350"
type input "975"
type input "1350"
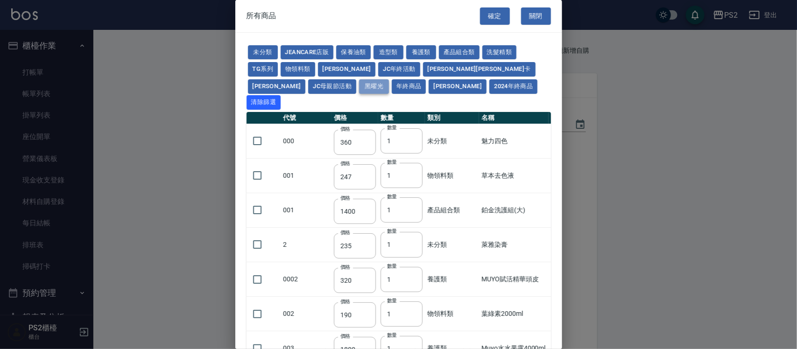
type input "413"
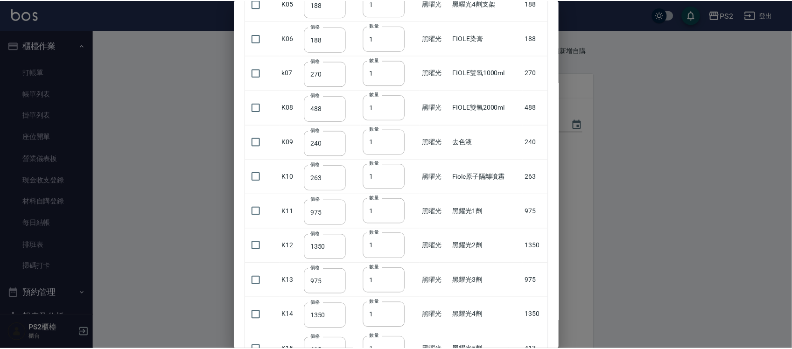
scroll to position [339, 0]
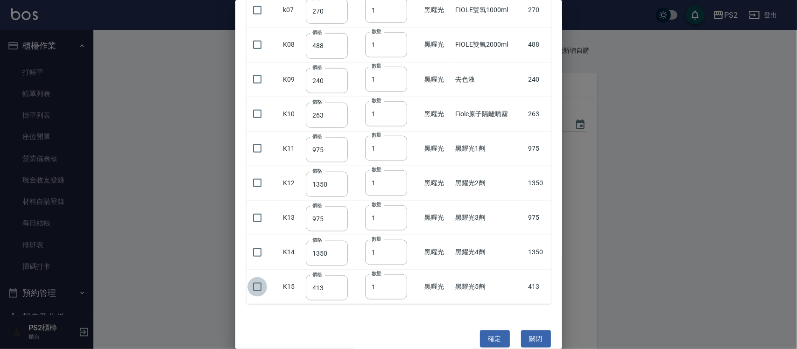
click at [260, 200] on input "checkbox" at bounding box center [257, 287] width 20 height 20
checkbox input "true"
click at [385, 200] on input "1" at bounding box center [386, 287] width 42 height 25
click at [399, 200] on input "1" at bounding box center [386, 287] width 42 height 25
type input "2"
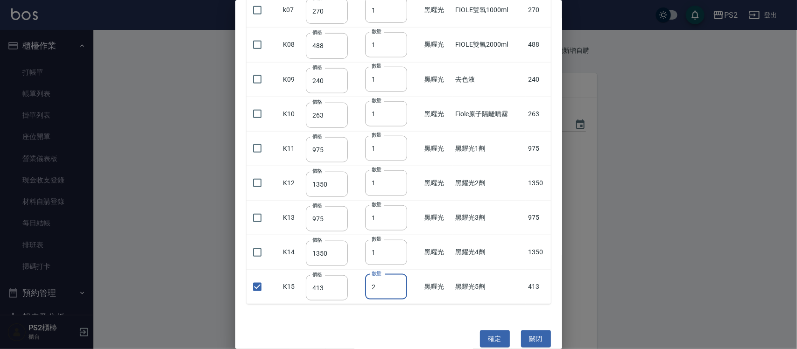
click at [396, 200] on input "2" at bounding box center [386, 287] width 42 height 25
click at [399, 200] on button "確定" at bounding box center [495, 339] width 30 height 17
type input "黑耀光5劑"
type input "413"
type input "2"
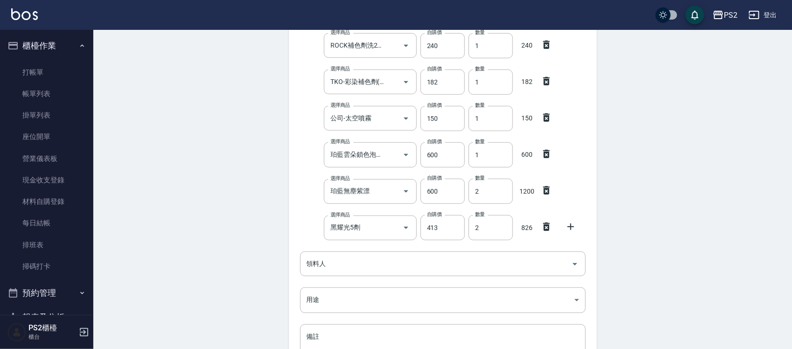
scroll to position [211, 0]
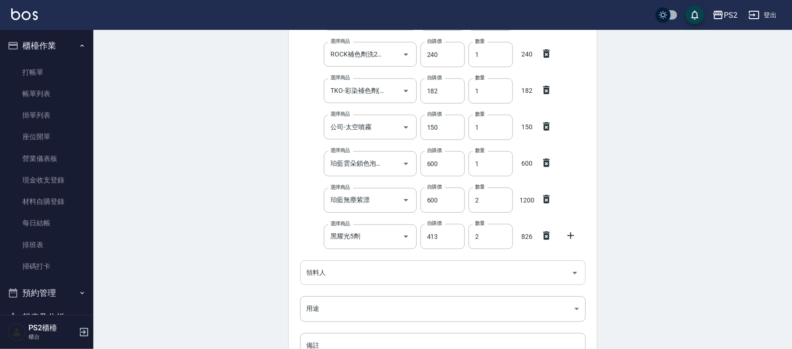
drag, startPoint x: 354, startPoint y: 278, endPoint x: 342, endPoint y: 276, distance: 11.6
click at [353, 200] on input "領料人" at bounding box center [435, 273] width 263 height 16
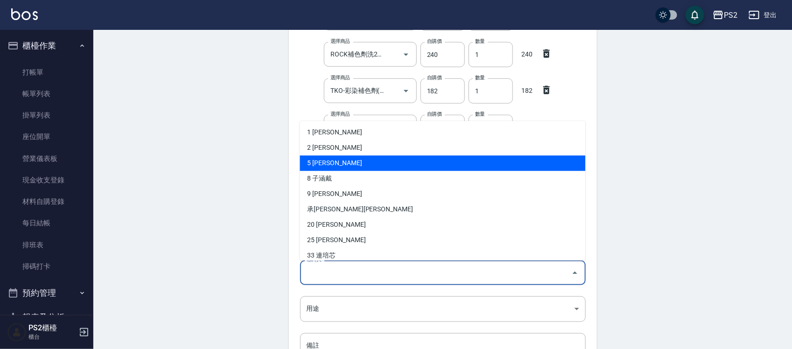
click at [332, 164] on li "5 [PERSON_NAME]" at bounding box center [443, 163] width 286 height 15
type input "[PERSON_NAME]"
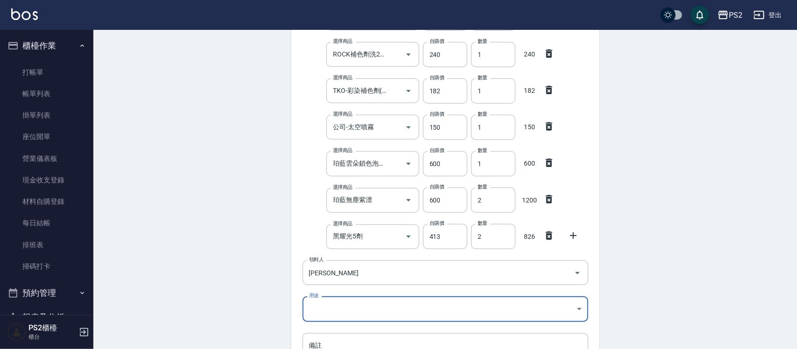
click at [321, 200] on body "PS2 登出 櫃檯作業 打帳單 帳單列表 掛單列表 座位開單 營業儀表板 現金收支登錄 材料自購登錄 每日結帳 排班表 掃碼打卡 預約管理 預約管理 單日預約…" at bounding box center [398, 127] width 797 height 677
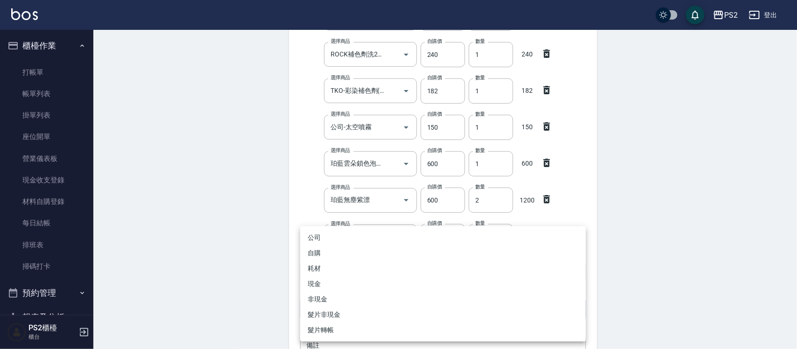
click at [328, 200] on li "自購" at bounding box center [443, 253] width 286 height 15
type input "自購"
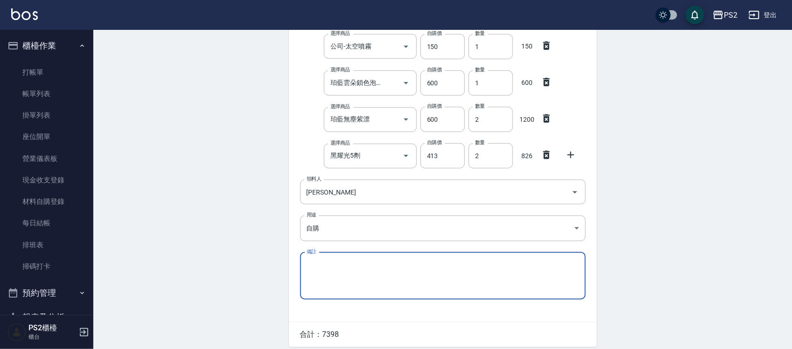
scroll to position [328, 0]
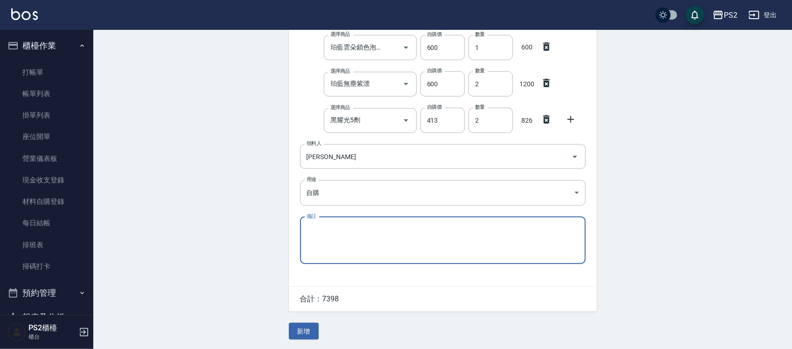
click at [304, 200] on button "新增" at bounding box center [304, 331] width 30 height 17
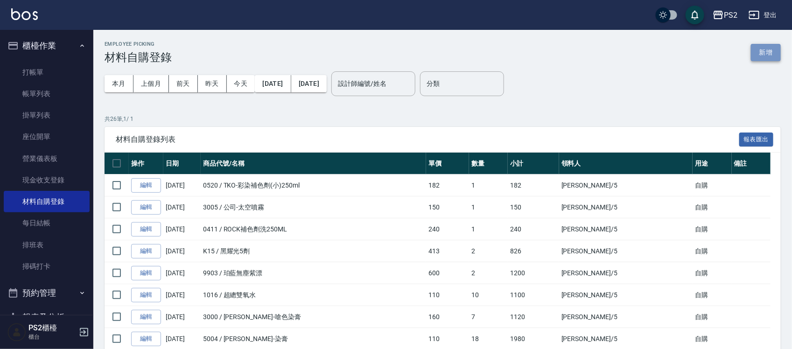
click at [399, 49] on button "新增" at bounding box center [766, 52] width 30 height 17
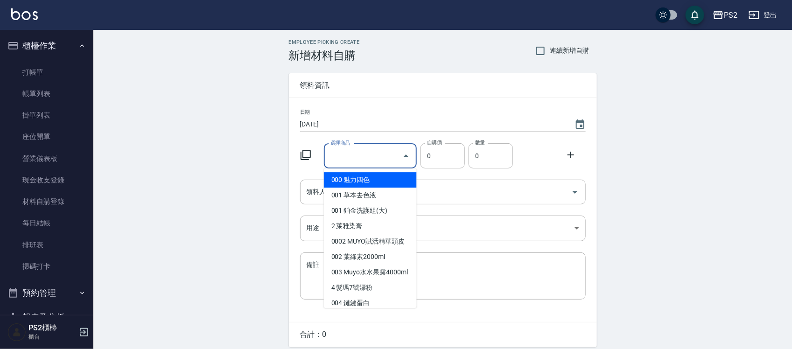
click at [389, 153] on input "選擇商品" at bounding box center [363, 156] width 71 height 16
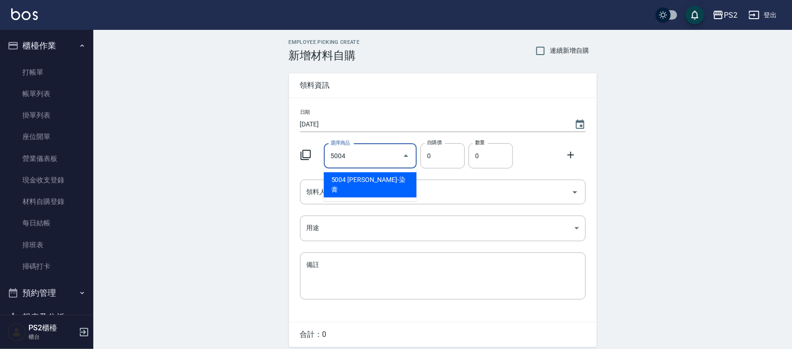
type input "[PERSON_NAME]-染膏"
type input "110"
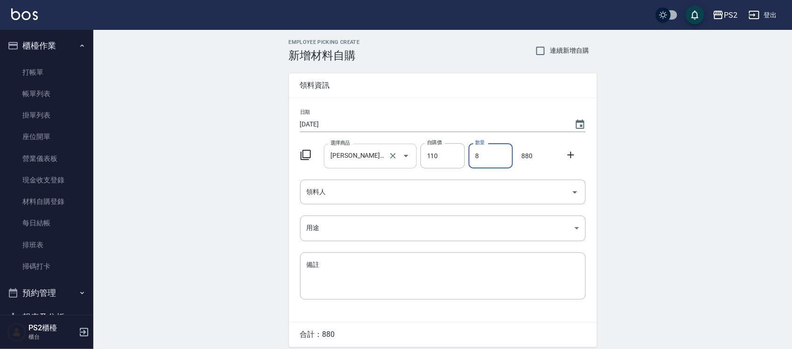
type input "8"
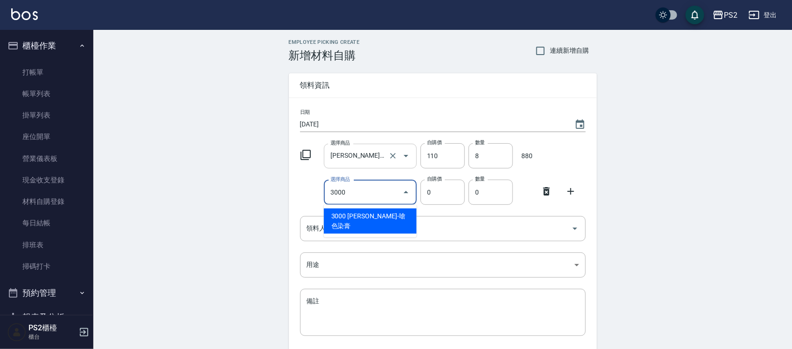
type input "[PERSON_NAME]-嗆色染膏"
type input "160"
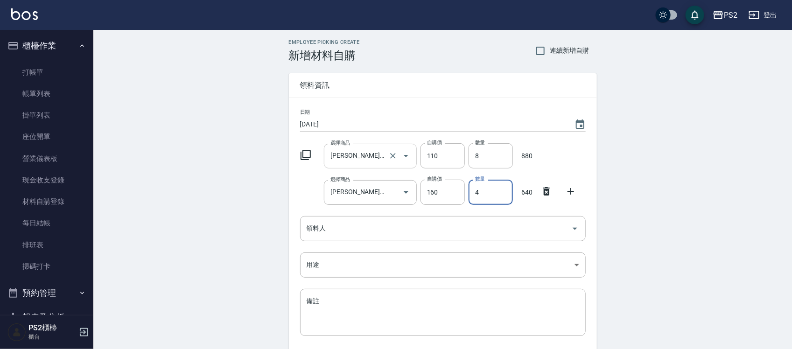
type input "4"
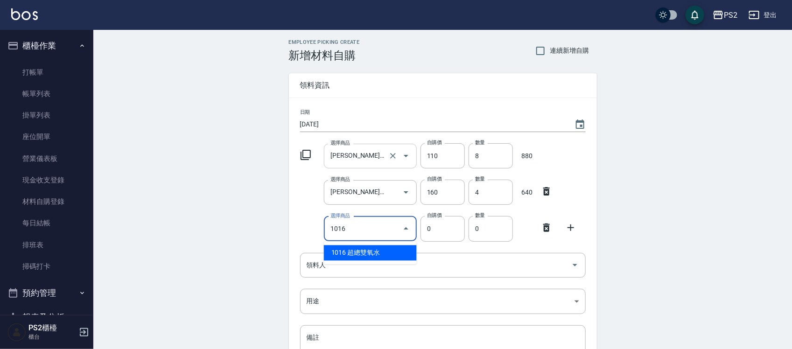
type input "超總雙氧水"
type input "110"
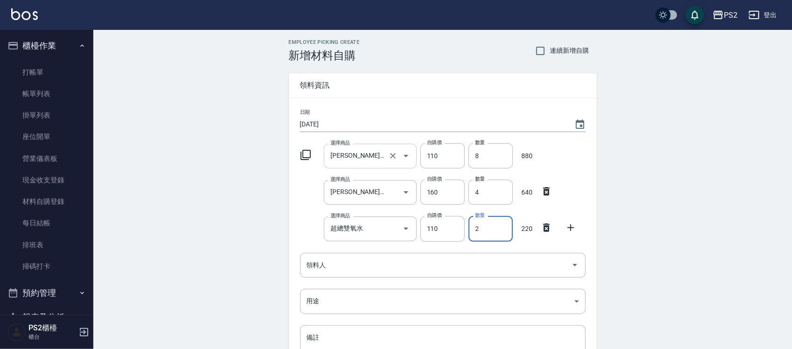
type input "2"
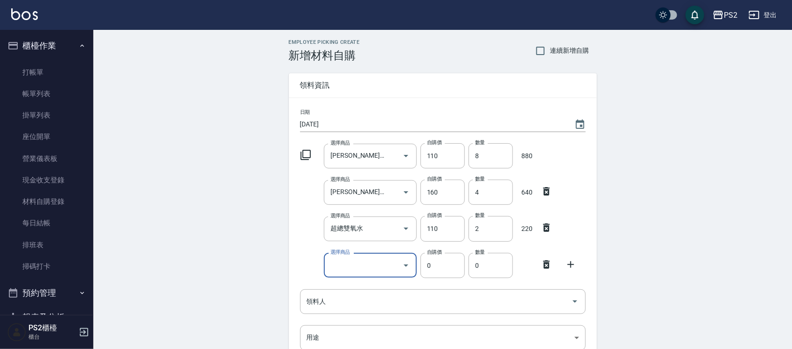
click at [303, 155] on icon at bounding box center [306, 155] width 10 height 10
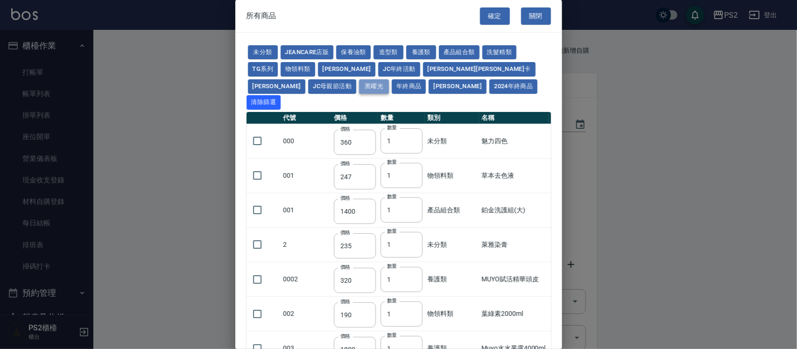
click at [359, 89] on button "黑曜光" at bounding box center [374, 86] width 30 height 14
type input "4650"
type input "113"
type input "45"
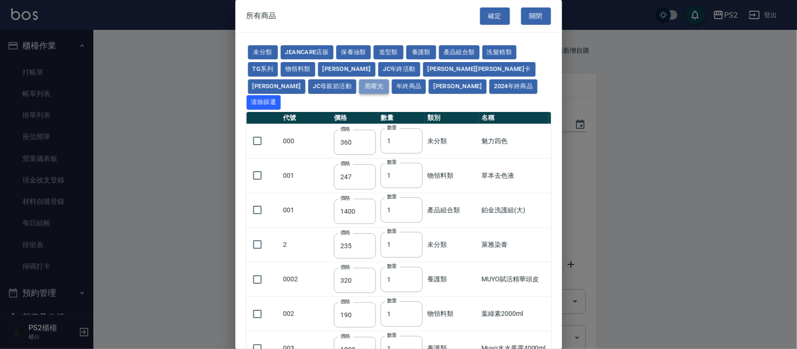
type input "188"
type input "270"
type input "488"
type input "240"
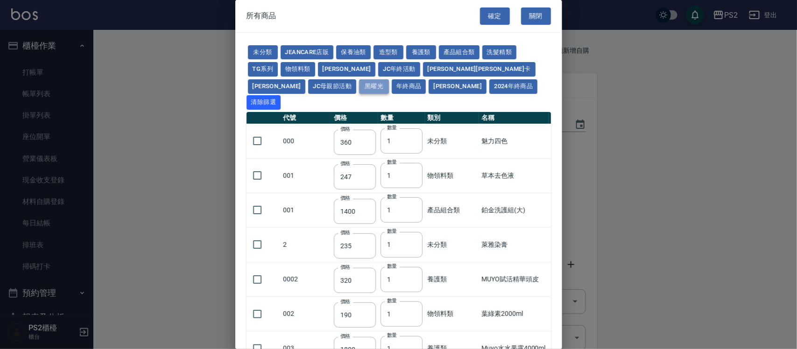
type input "263"
type input "975"
type input "1350"
type input "975"
type input "1350"
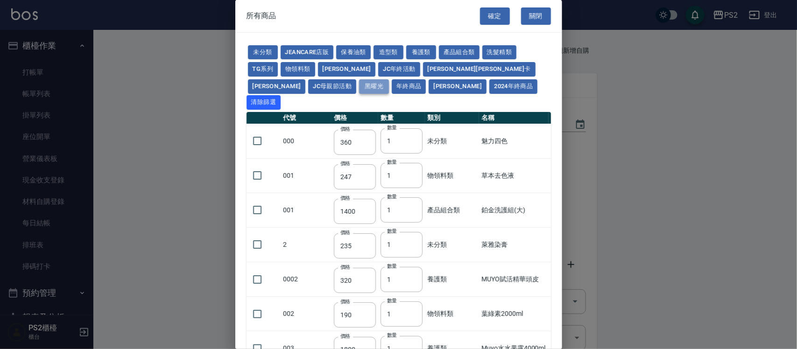
type input "413"
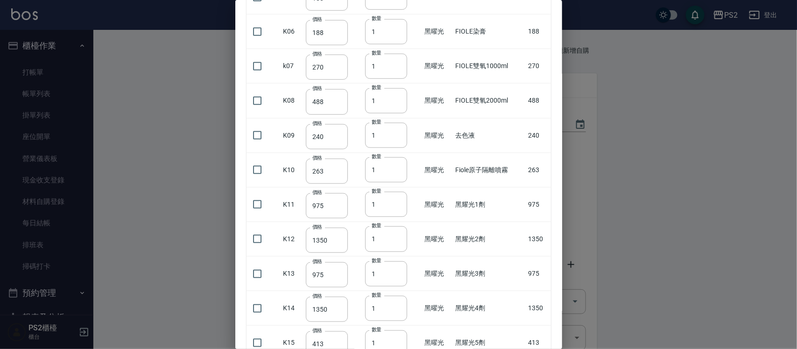
scroll to position [339, 0]
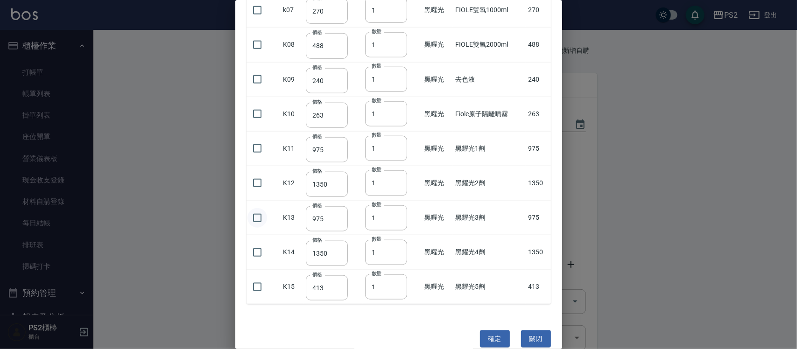
click at [260, 200] on input "checkbox" at bounding box center [257, 218] width 20 height 20
checkbox input "true"
click at [399, 200] on button "確定" at bounding box center [495, 339] width 30 height 17
type input "黑耀光3劑"
type input "975"
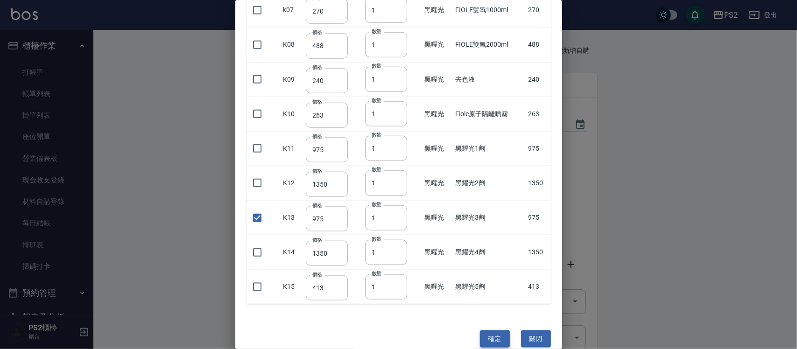
type input "1"
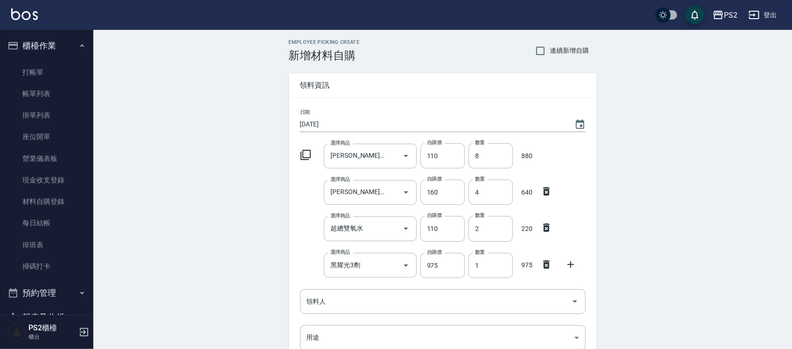
click at [399, 200] on icon at bounding box center [571, 265] width 7 height 7
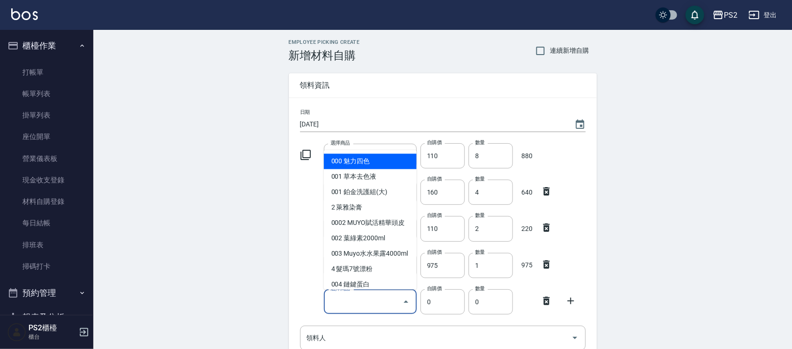
click at [372, 200] on input "選擇商品" at bounding box center [363, 302] width 71 height 16
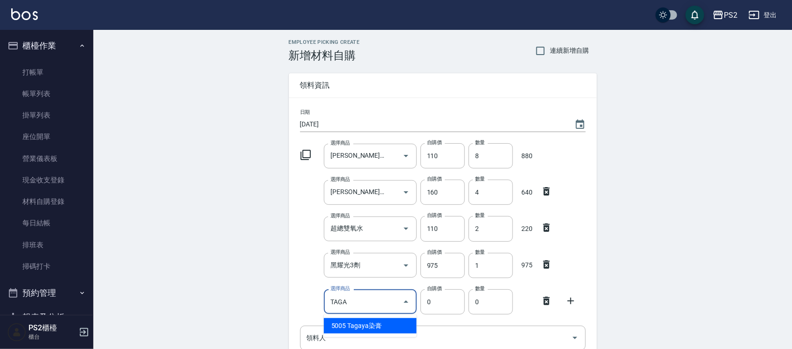
click at [342, 200] on li "5005 Tagaya染膏" at bounding box center [370, 325] width 93 height 15
type input "Tagaya染膏"
type input "115"
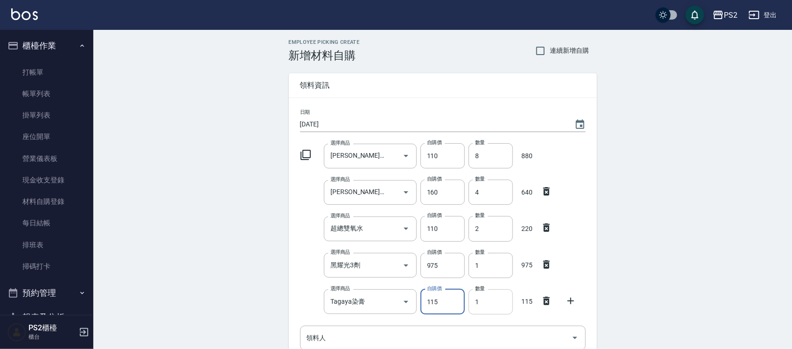
click at [399, 200] on input "1" at bounding box center [491, 302] width 44 height 25
type input "2"
click at [305, 156] on icon at bounding box center [305, 154] width 11 height 11
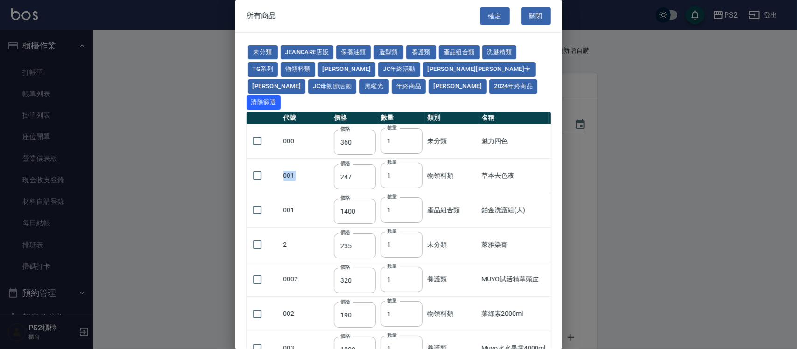
click at [306, 158] on td "001" at bounding box center [306, 175] width 50 height 35
click at [298, 68] on button "物領料類" at bounding box center [298, 69] width 35 height 14
type input "247"
type input "190"
type input "600"
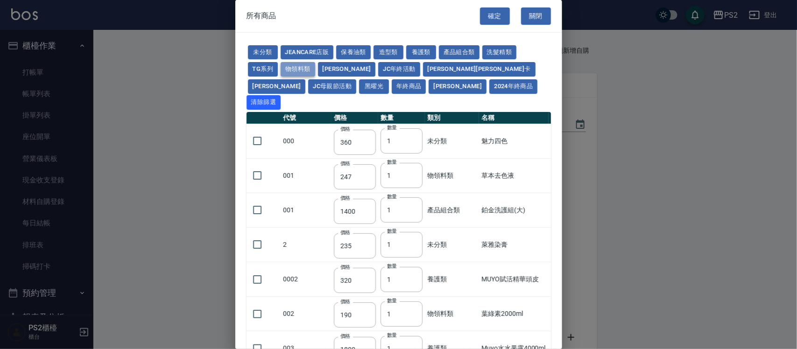
type input "1100"
type input "1000"
type input "350"
type input "220"
type input "250"
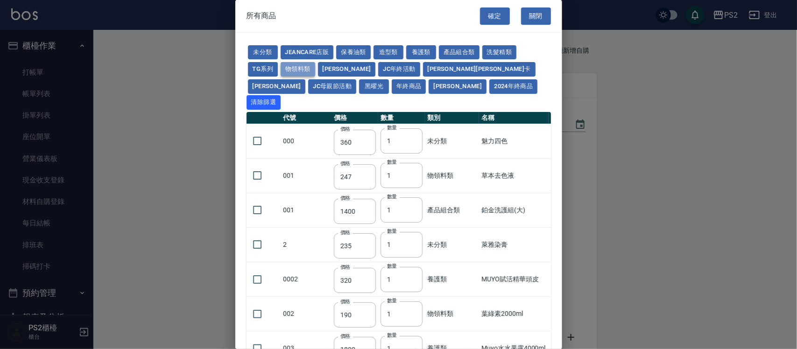
type input "160"
type input "170"
type input "270"
type input "110"
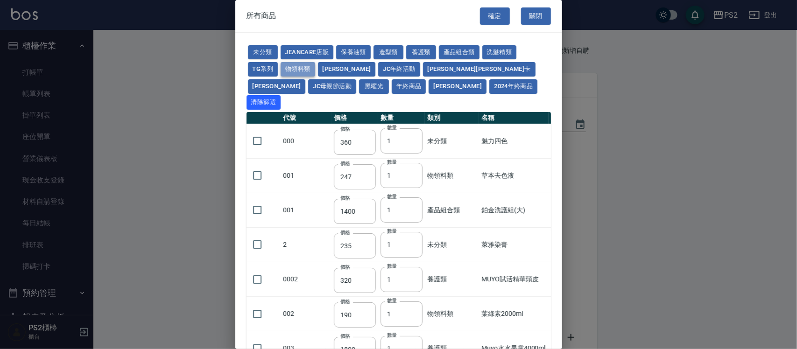
type input "160"
type input "210"
type input "250"
type input "200"
type input "450"
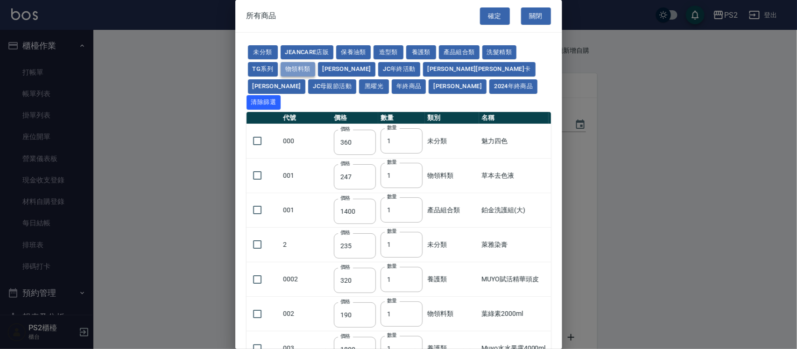
type input "260"
type input "135"
type input "250"
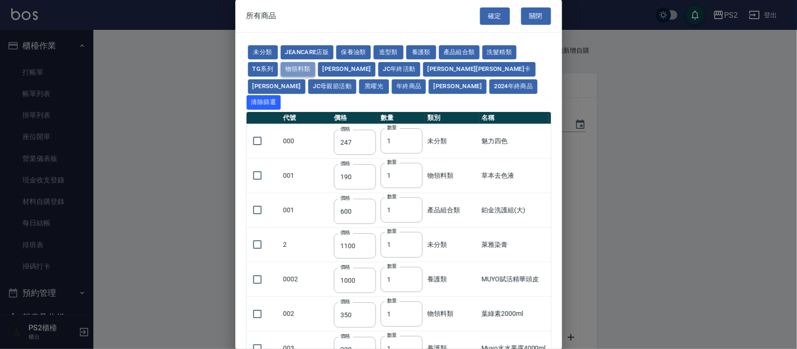
type input "150"
type input "210"
type input "2470"
type input "130"
type input "190"
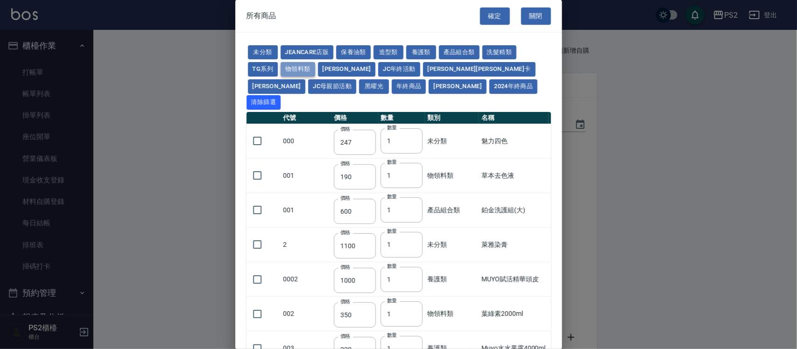
type input "190"
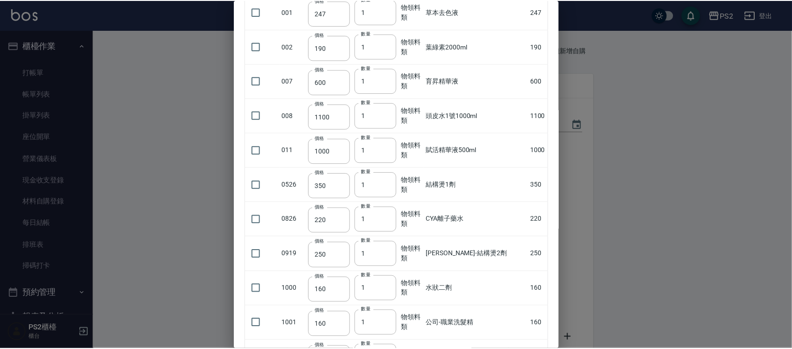
scroll to position [0, 0]
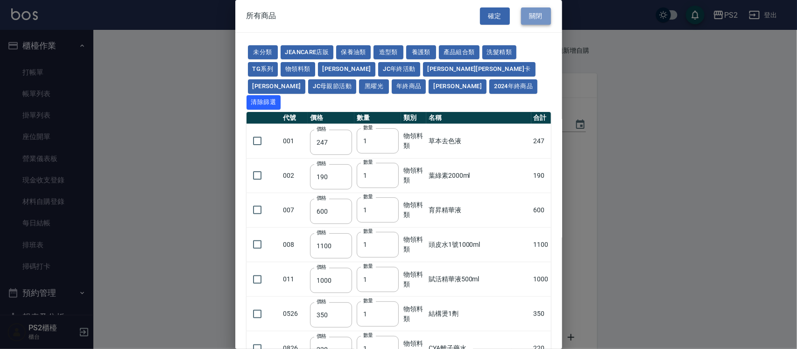
click at [399, 10] on button "關閉" at bounding box center [536, 15] width 30 height 17
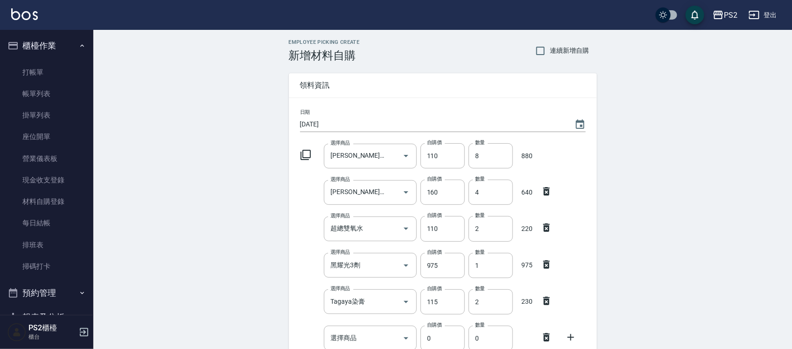
click at [349, 200] on input "選擇商品" at bounding box center [363, 338] width 71 height 16
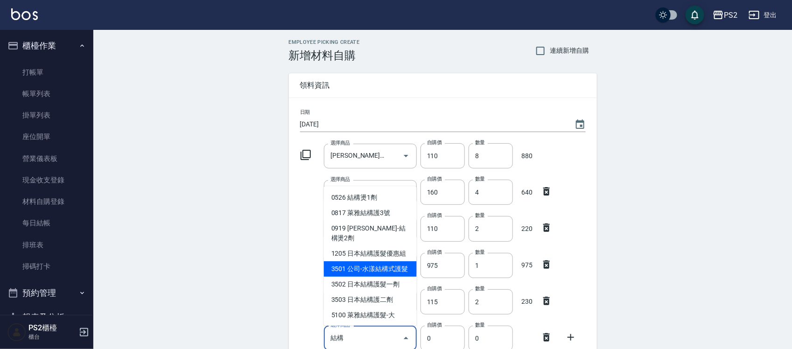
click at [399, 200] on li "3501 公司-水漾結構式護髮" at bounding box center [370, 269] width 93 height 15
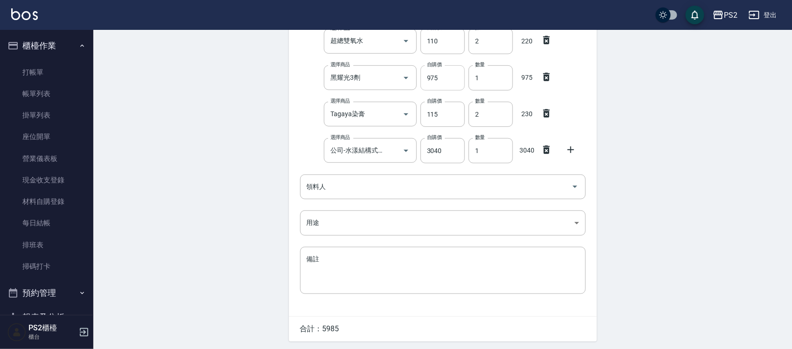
scroll to position [219, 0]
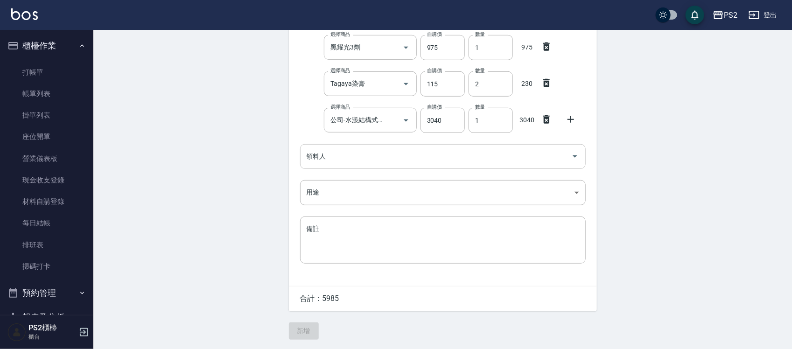
click at [359, 157] on input "領料人" at bounding box center [435, 156] width 263 height 16
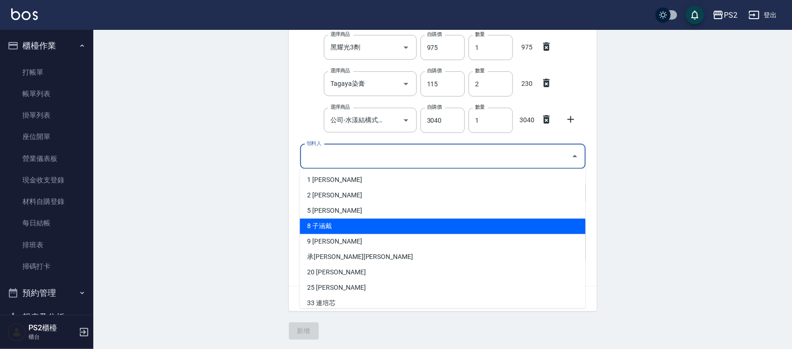
click at [331, 200] on li "8 子涵戴" at bounding box center [443, 226] width 286 height 15
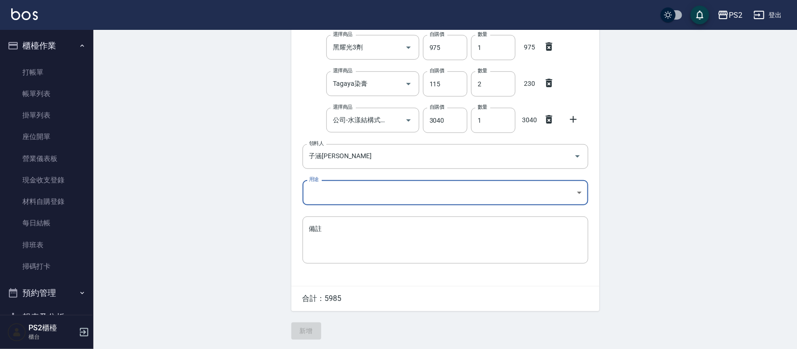
click at [326, 185] on body "PS2 登出 櫃檯作業 打帳單 帳單列表 掛單列表 座位開單 營業儀表板 現金收支登錄 材料自購登錄 每日結帳 排班表 掃碼打卡 預約管理 預約管理 單日預約…" at bounding box center [398, 65] width 797 height 567
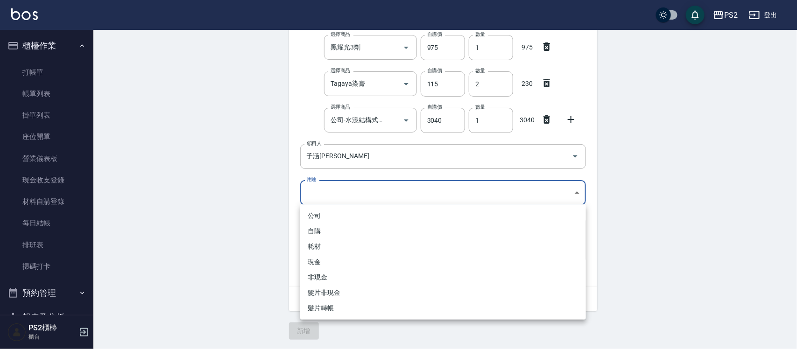
click at [307, 200] on li "自購" at bounding box center [443, 231] width 286 height 15
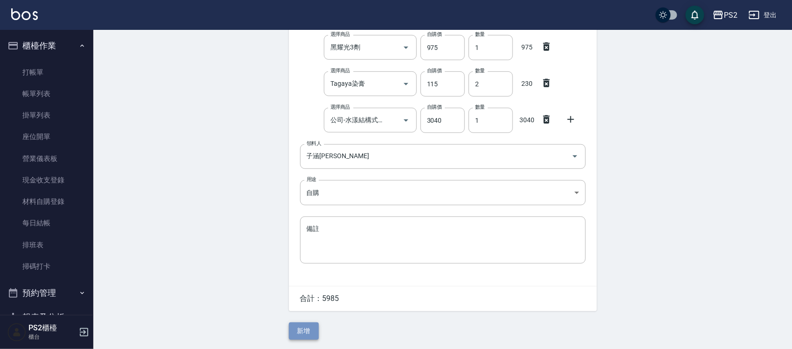
click at [299, 200] on button "新增" at bounding box center [304, 331] width 30 height 17
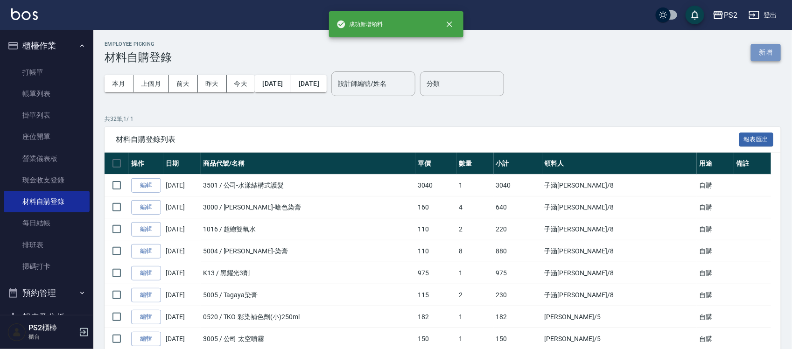
click at [399, 59] on button "新增" at bounding box center [766, 52] width 30 height 17
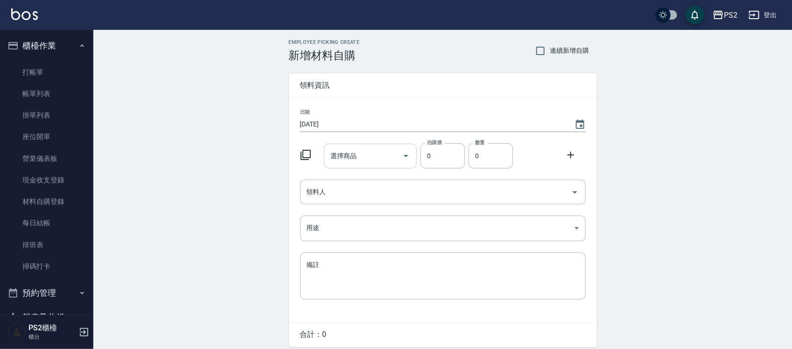
click at [362, 164] on div "選擇商品" at bounding box center [370, 156] width 93 height 25
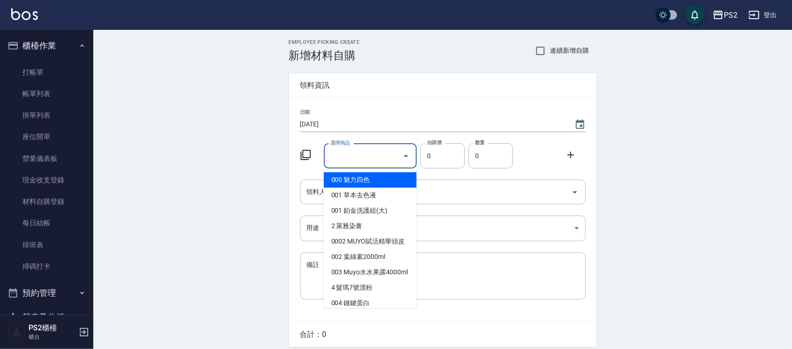
click at [361, 164] on div "選擇商品" at bounding box center [370, 156] width 93 height 25
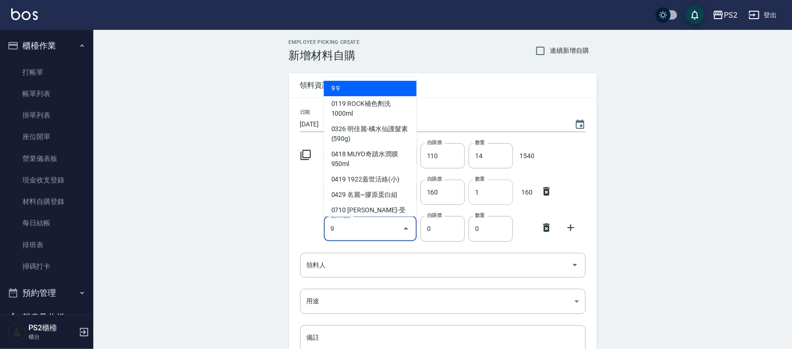
click at [399, 183] on input "1" at bounding box center [491, 192] width 44 height 25
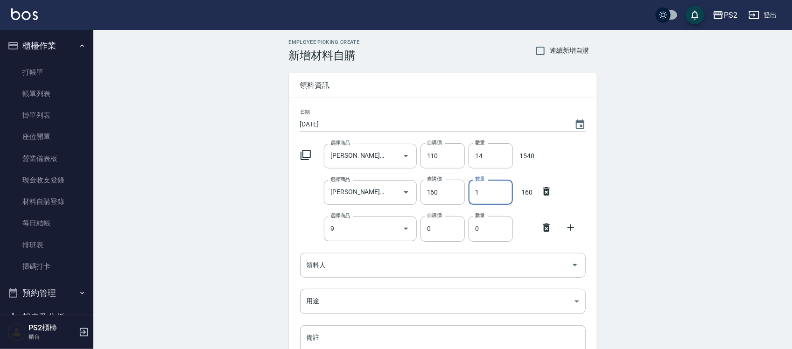
click at [399, 183] on input "1" at bounding box center [491, 192] width 44 height 25
click at [383, 200] on div "9 選擇商品" at bounding box center [370, 229] width 93 height 25
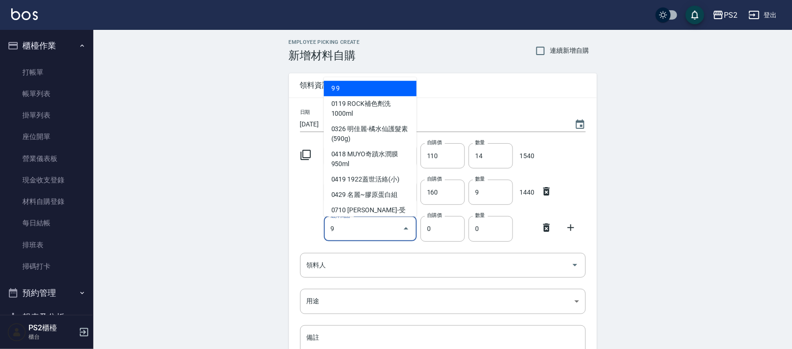
click at [383, 200] on div "9 選擇商品" at bounding box center [370, 229] width 93 height 25
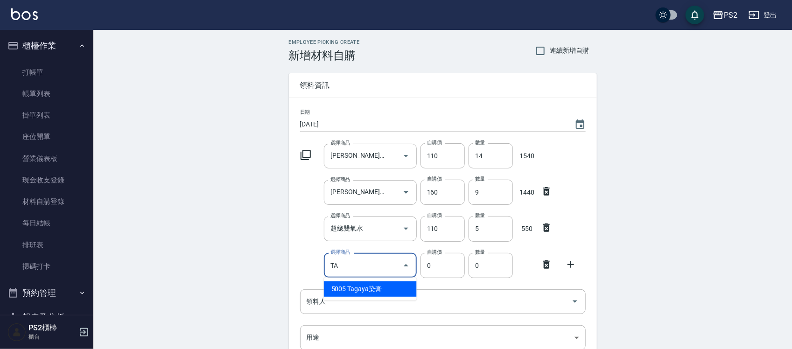
click at [346, 200] on li "5005 Tagaya染膏" at bounding box center [370, 289] width 93 height 15
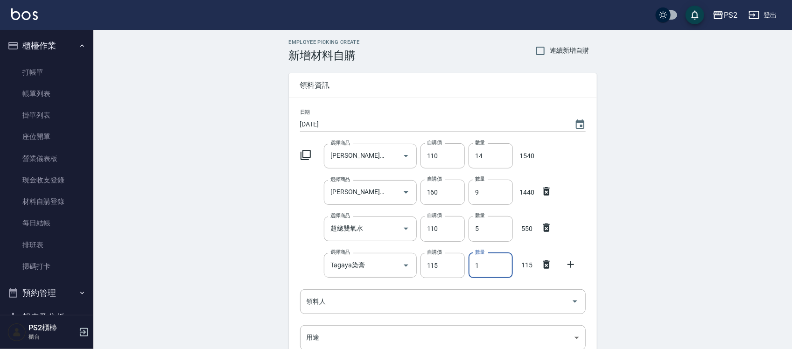
click at [399, 200] on input "1" at bounding box center [491, 265] width 44 height 25
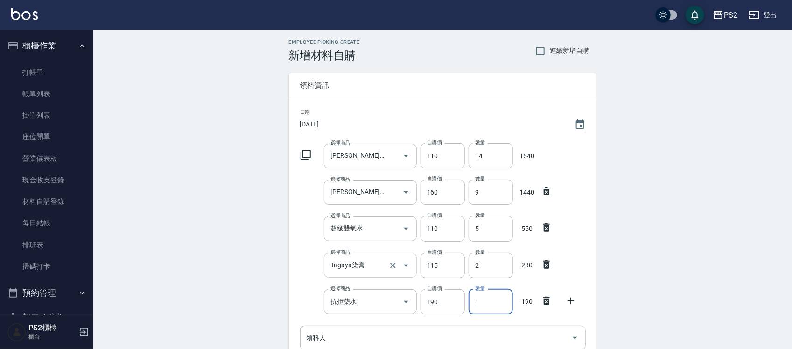
scroll to position [182, 0]
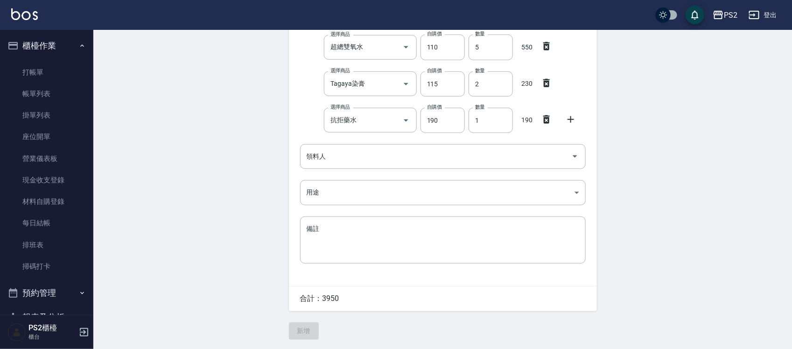
click at [399, 124] on icon at bounding box center [571, 119] width 11 height 11
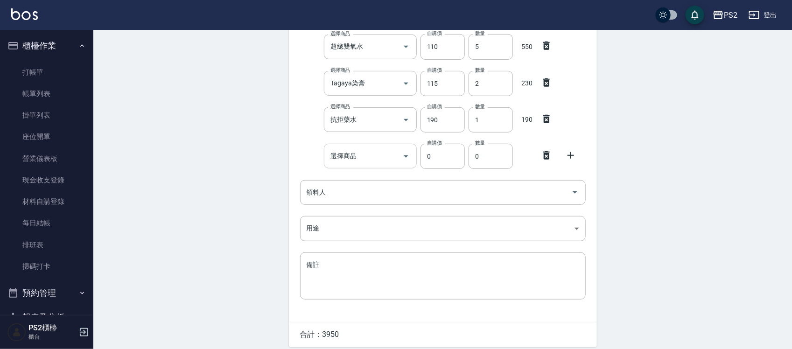
click at [373, 156] on input "選擇商品" at bounding box center [363, 156] width 71 height 16
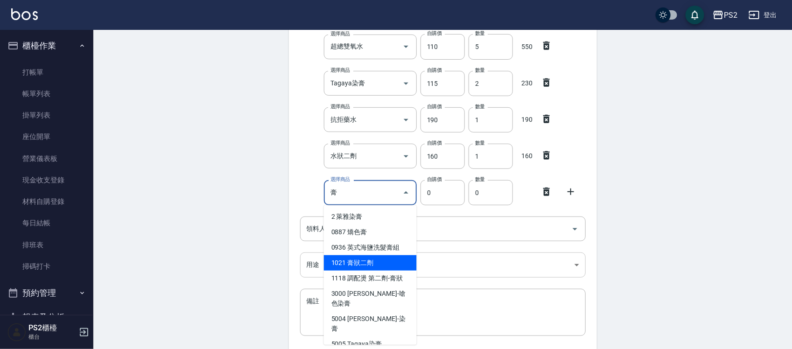
click at [368, 200] on li "1021 膏狀二劑" at bounding box center [370, 262] width 93 height 15
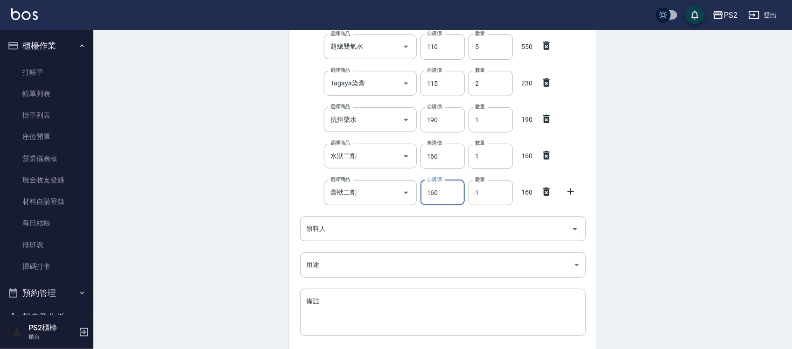
click at [399, 186] on icon at bounding box center [571, 191] width 11 height 11
click at [344, 200] on input "選擇商品" at bounding box center [363, 229] width 71 height 16
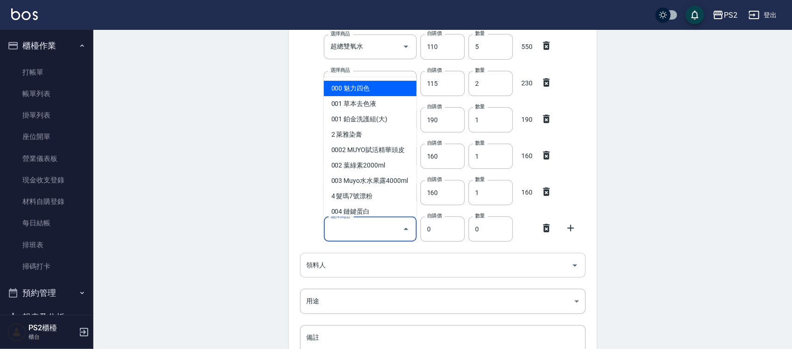
click at [399, 200] on icon at bounding box center [546, 228] width 11 height 11
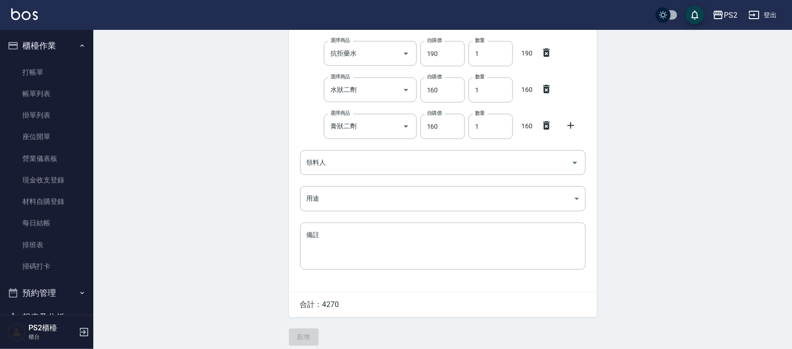
scroll to position [255, 0]
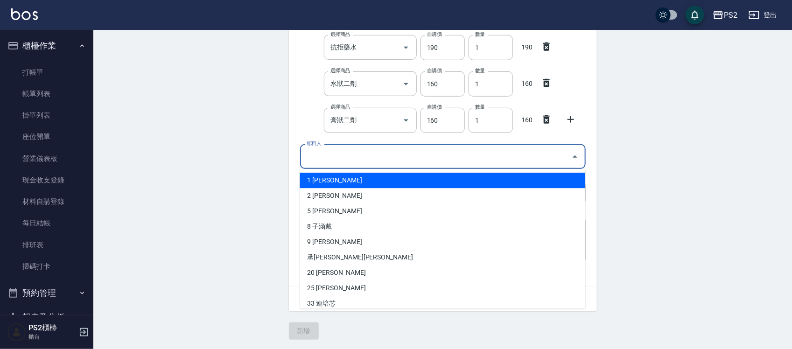
click at [339, 160] on input "領料人" at bounding box center [435, 156] width 263 height 16
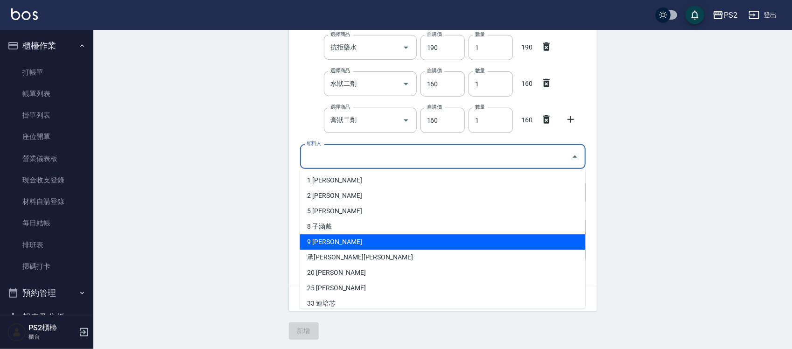
click at [323, 200] on li "9 [PERSON_NAME]" at bounding box center [443, 242] width 286 height 15
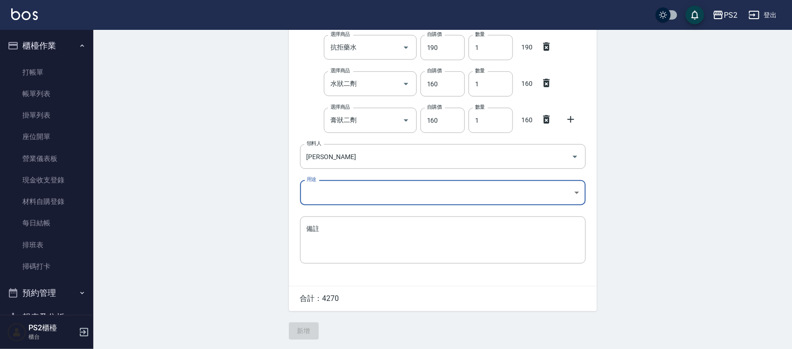
click at [322, 190] on body "PS2 登出 櫃檯作業 打帳單 帳單列表 掛單列表 座位開單 營業儀表板 現金收支登錄 材料自購登錄 每日結帳 排班表 掃碼打卡 預約管理 預約管理 單日預約…" at bounding box center [396, 47] width 792 height 604
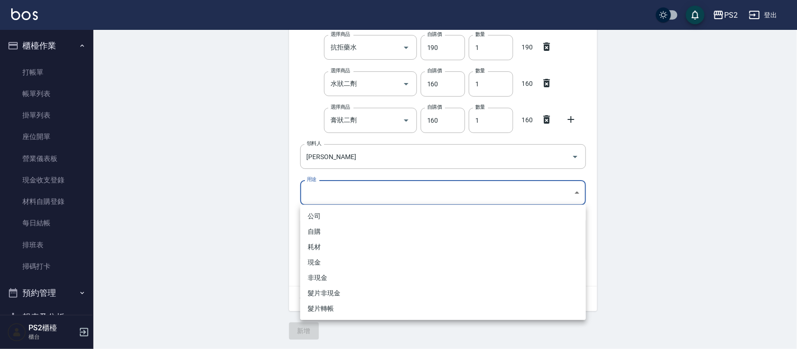
click at [316, 200] on li "自購" at bounding box center [443, 231] width 286 height 15
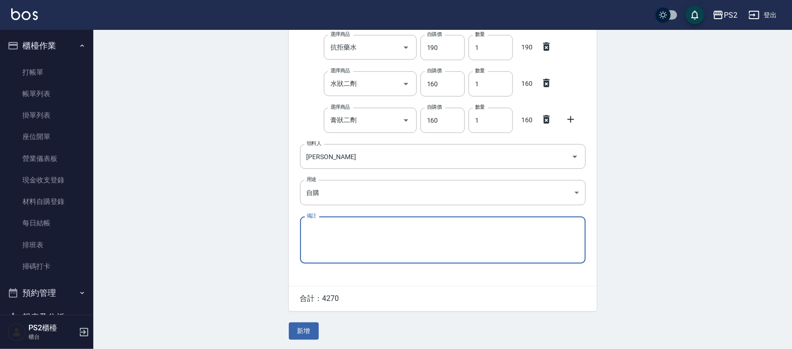
click at [304, 200] on button "新增" at bounding box center [304, 331] width 30 height 17
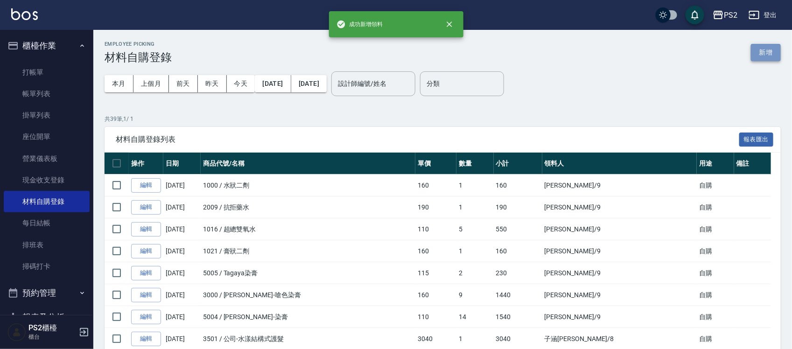
click at [399, 50] on button "新增" at bounding box center [766, 52] width 30 height 17
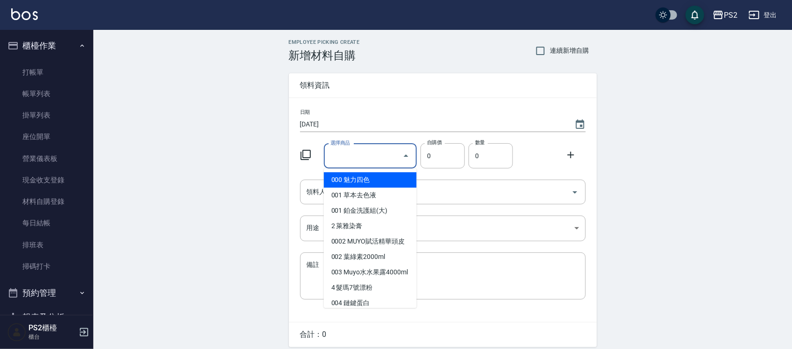
click at [341, 150] on input "選擇商品" at bounding box center [363, 156] width 71 height 16
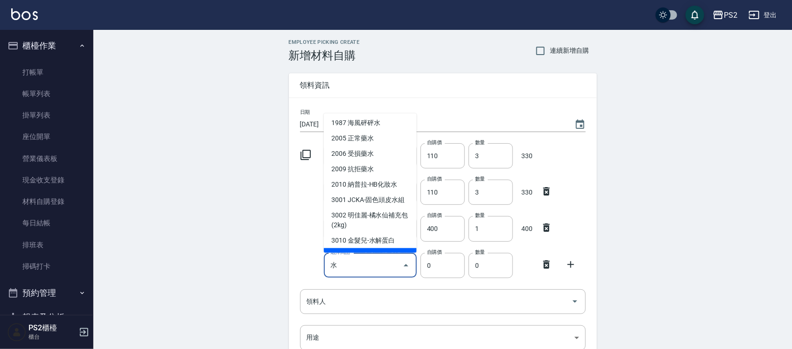
scroll to position [504, 0]
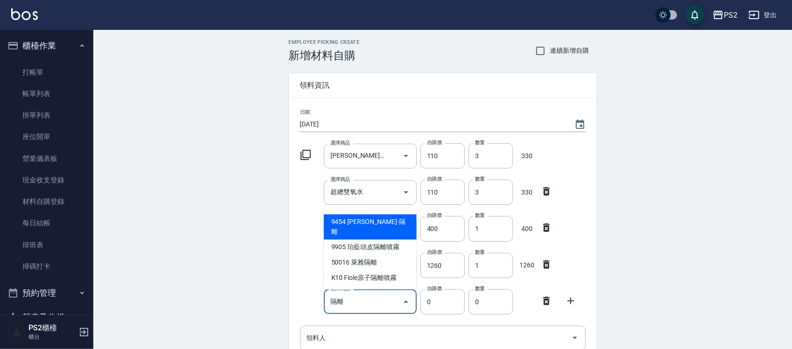
click at [384, 200] on li "9454 [PERSON_NAME]-隔離" at bounding box center [370, 227] width 93 height 25
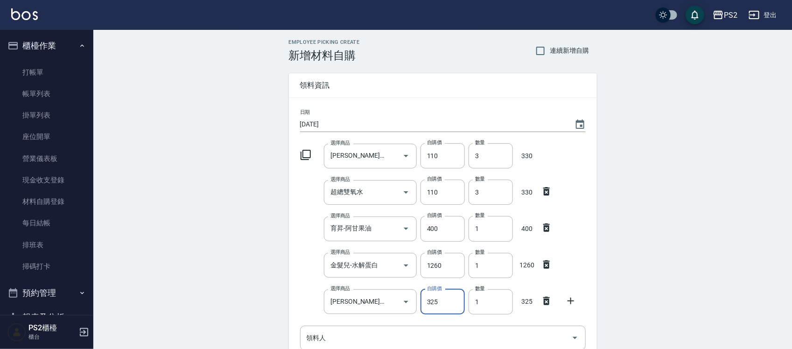
click at [399, 200] on icon at bounding box center [571, 301] width 11 height 11
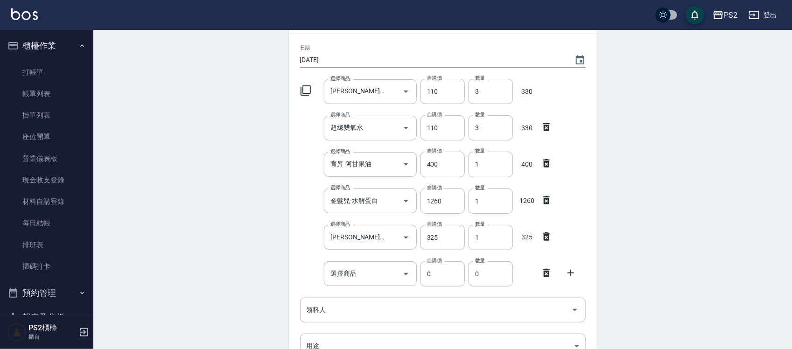
scroll to position [175, 0]
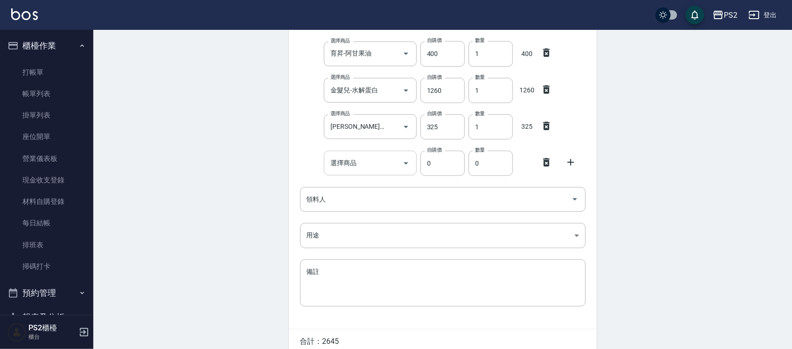
click at [398, 165] on input "選擇商品" at bounding box center [363, 163] width 71 height 16
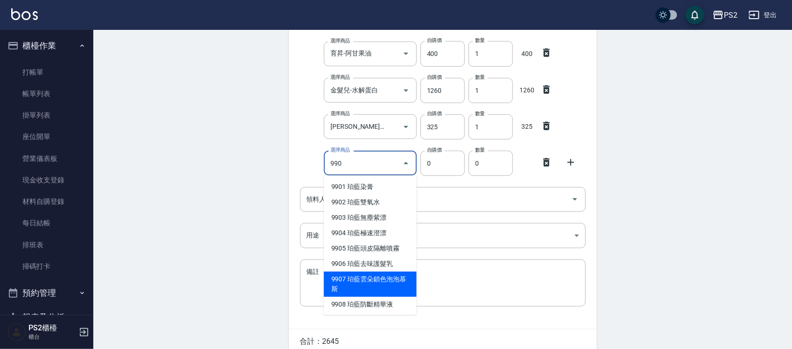
click at [391, 200] on li "9907 珀藍雲朵鎖色泡泡慕斯" at bounding box center [370, 284] width 93 height 25
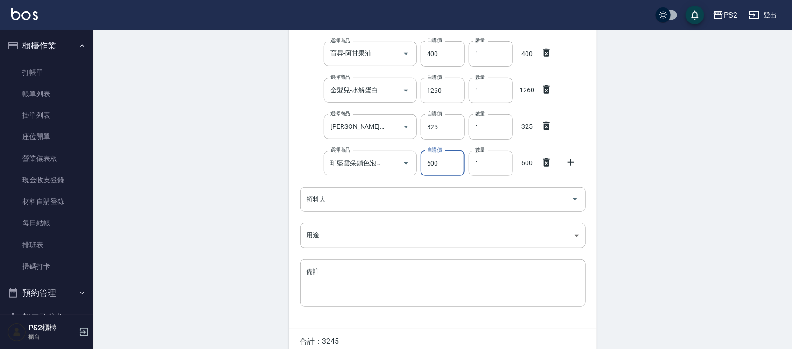
click at [399, 160] on input "1" at bounding box center [491, 163] width 44 height 25
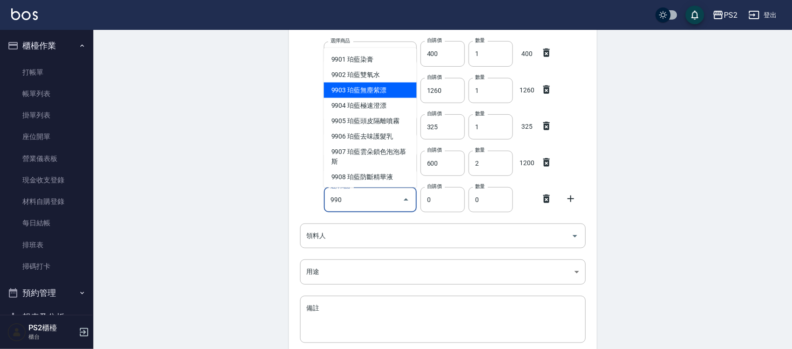
click at [380, 93] on li "9903 珀藍無塵紫漂" at bounding box center [370, 90] width 93 height 15
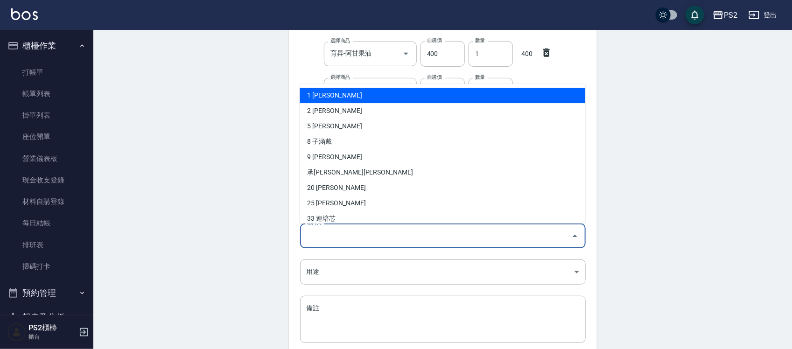
click at [329, 200] on input "領料人" at bounding box center [435, 236] width 263 height 16
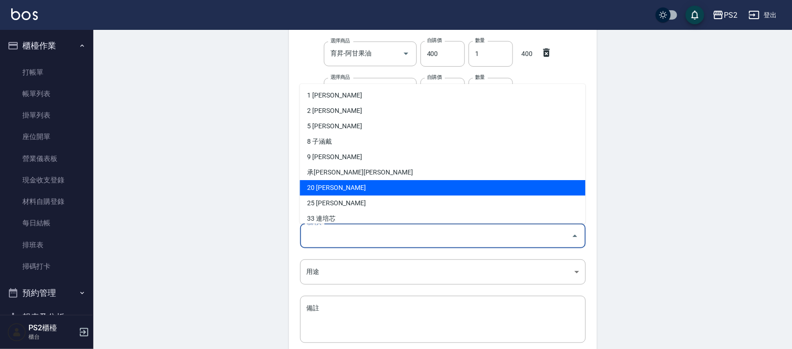
click at [331, 181] on li "20 [PERSON_NAME]" at bounding box center [443, 187] width 286 height 15
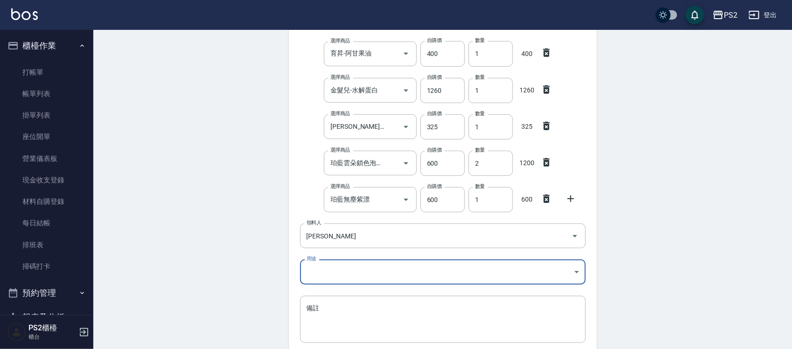
click at [307, 200] on body "PS2 登出 櫃檯作業 打帳單 帳單列表 掛單列表 座位開單 營業儀表板 現金收支登錄 材料自購登錄 每日結帳 排班表 掃碼打卡 預約管理 預約管理 單日預約…" at bounding box center [396, 127] width 792 height 604
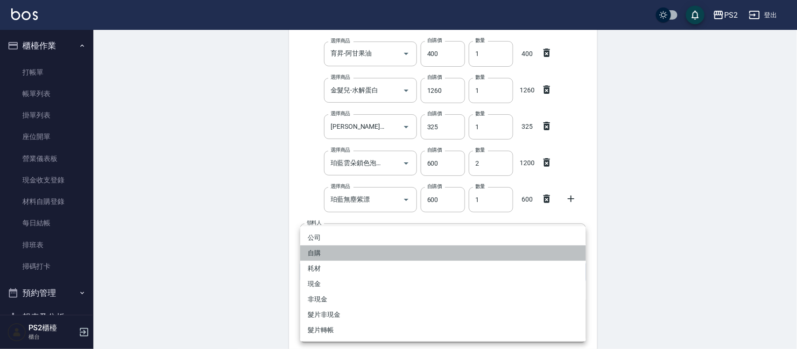
click at [325, 200] on li "自購" at bounding box center [443, 253] width 286 height 15
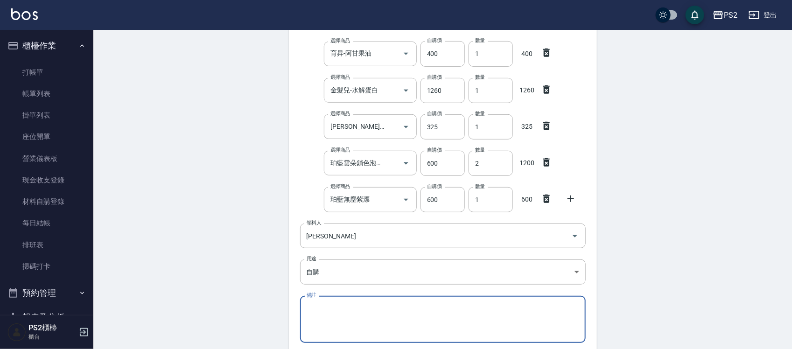
scroll to position [255, 0]
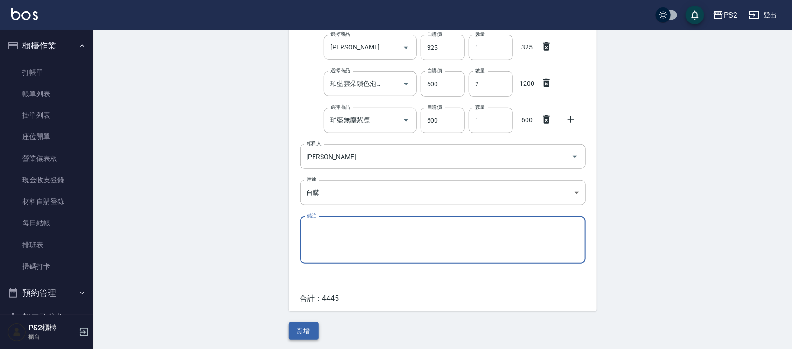
click at [303, 200] on button "新增" at bounding box center [304, 331] width 30 height 17
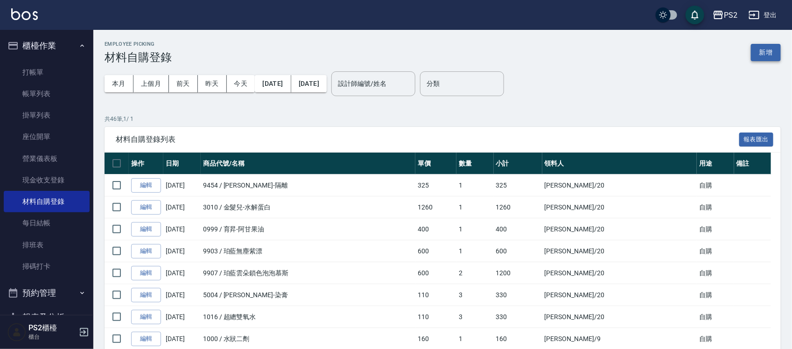
click at [399, 46] on button "新增" at bounding box center [766, 52] width 30 height 17
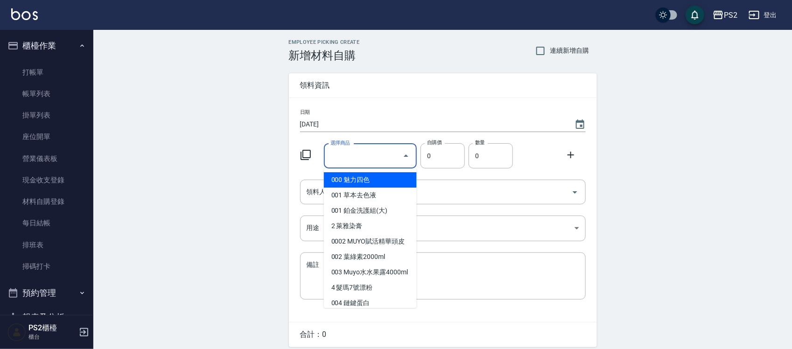
click at [372, 158] on input "選擇商品" at bounding box center [363, 156] width 71 height 16
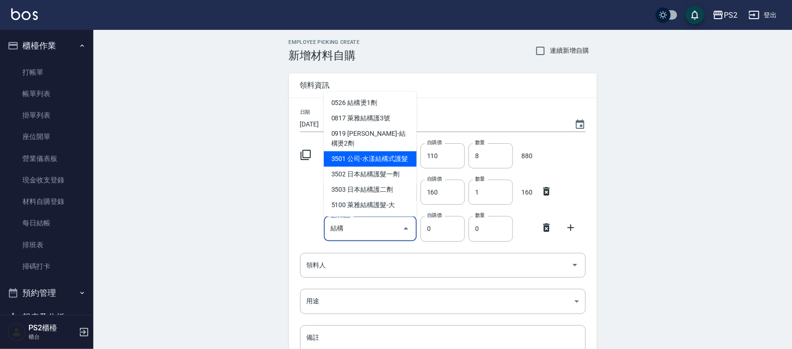
click at [399, 156] on li "3501 公司-水漾結構式護髮" at bounding box center [370, 158] width 93 height 15
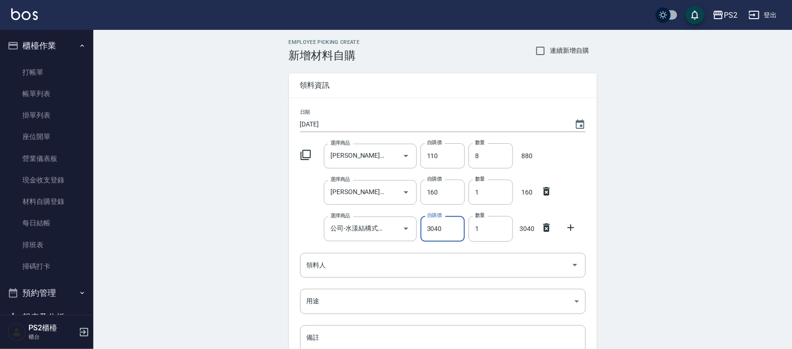
click at [399, 200] on icon at bounding box center [571, 227] width 11 height 11
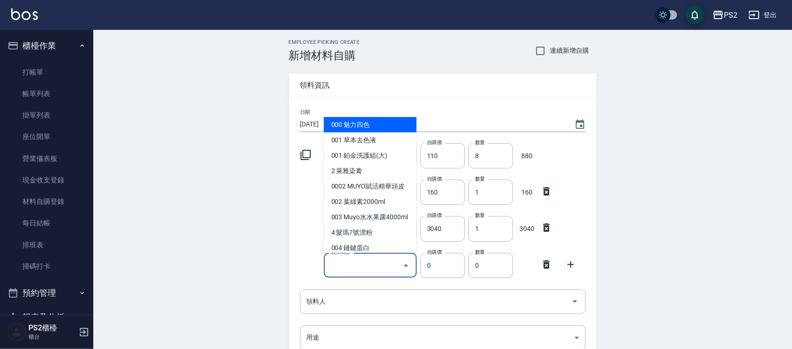
click at [334, 200] on input "選擇商品" at bounding box center [363, 265] width 71 height 16
click at [399, 200] on div at bounding box center [549, 263] width 24 height 17
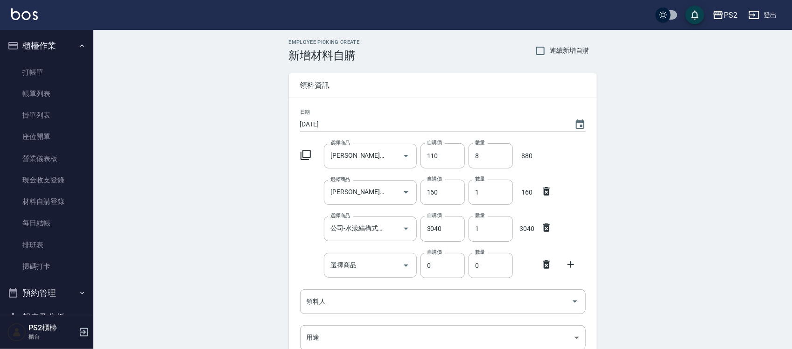
click at [399, 200] on icon at bounding box center [546, 264] width 11 height 11
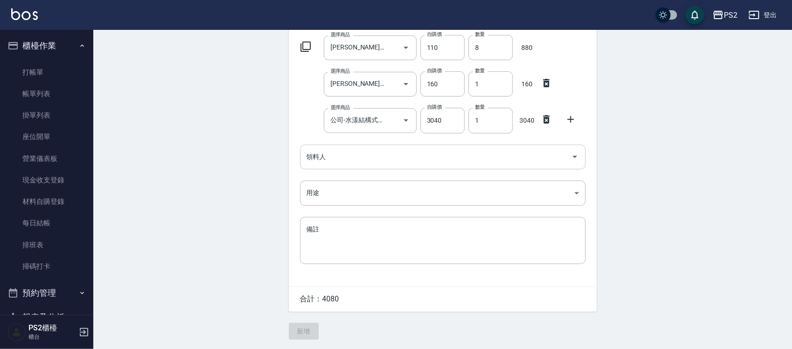
scroll to position [109, 0]
click at [314, 145] on div "領料人" at bounding box center [443, 157] width 286 height 25
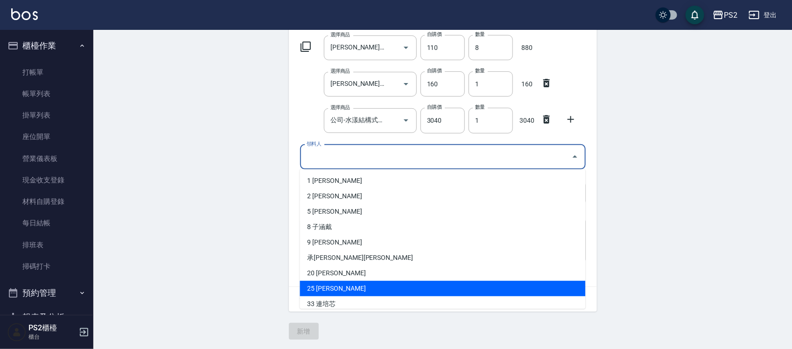
click at [339, 200] on li "25 [PERSON_NAME]" at bounding box center [443, 288] width 286 height 15
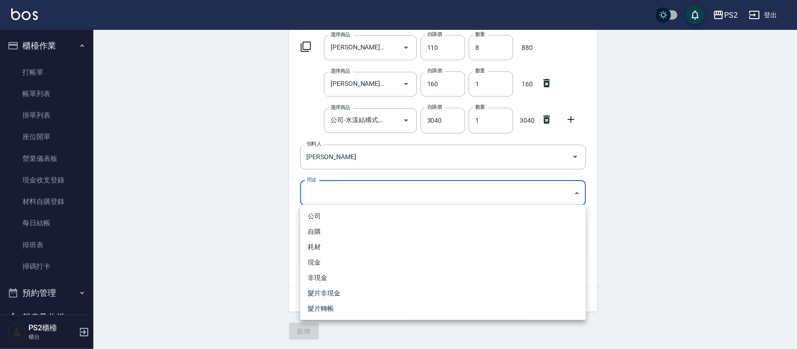
click at [336, 184] on body "PS2 登出 櫃檯作業 打帳單 帳單列表 掛單列表 座位開單 營業儀表板 現金收支登錄 材料自購登錄 每日結帳 排班表 掃碼打卡 預約管理 預約管理 單日預約…" at bounding box center [398, 121] width 797 height 458
click at [320, 200] on li "自購" at bounding box center [443, 231] width 286 height 15
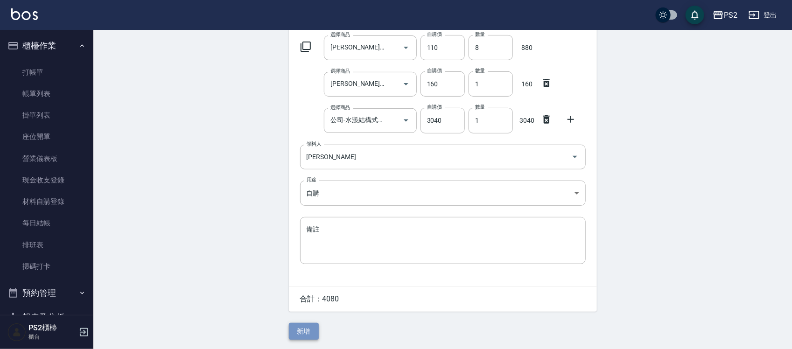
drag, startPoint x: 306, startPoint y: 326, endPoint x: 306, endPoint y: 318, distance: 7.9
click at [306, 200] on button "新增" at bounding box center [304, 331] width 30 height 17
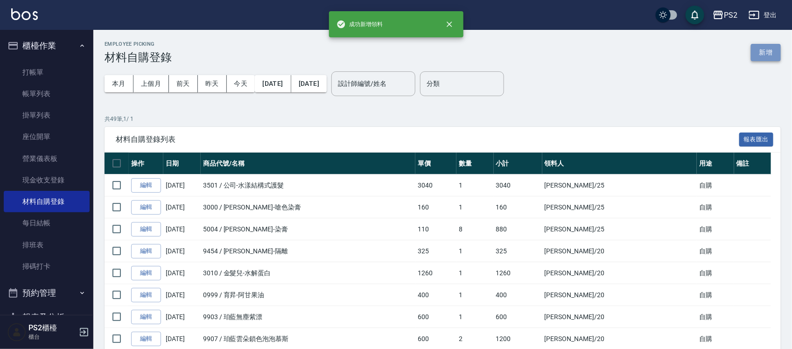
click at [399, 50] on button "新增" at bounding box center [766, 52] width 30 height 17
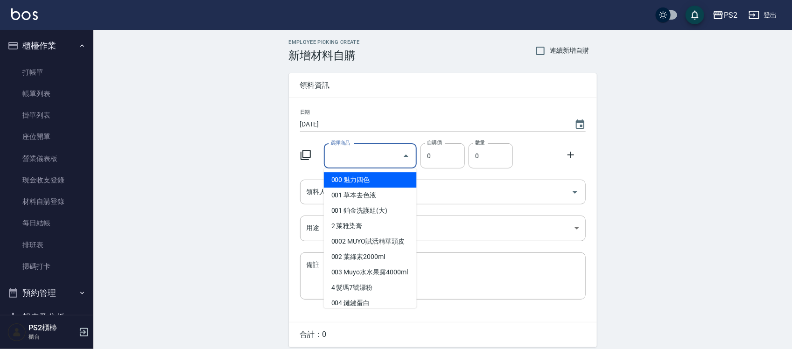
click at [353, 156] on input "選擇商品" at bounding box center [363, 156] width 71 height 16
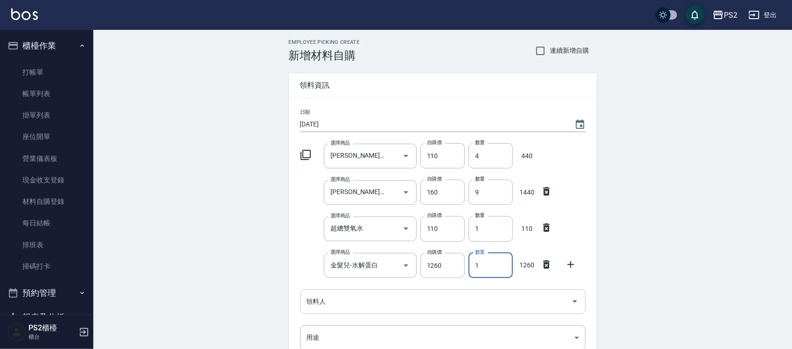
click at [334, 200] on input "領料人" at bounding box center [435, 302] width 263 height 16
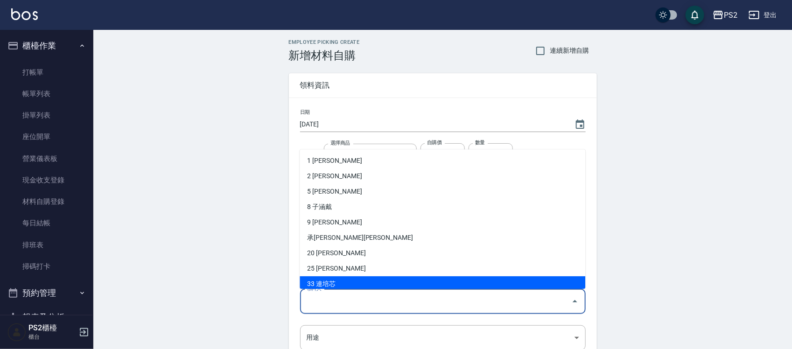
click at [330, 200] on li "33 連培芯" at bounding box center [443, 283] width 286 height 15
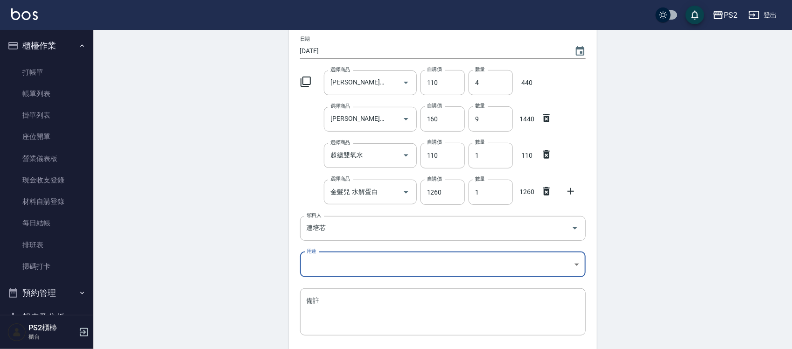
scroll to position [146, 0]
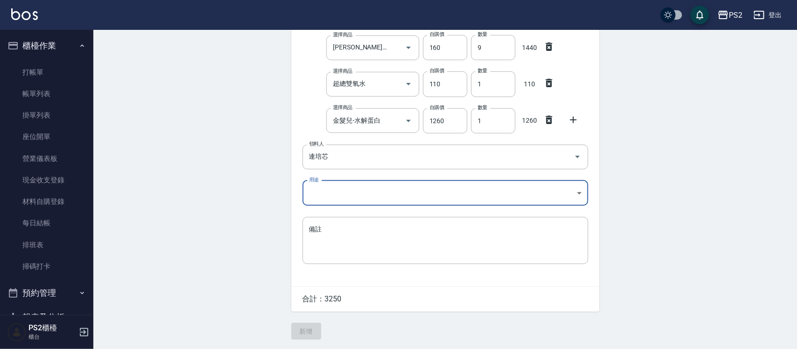
click at [333, 192] on body "PS2 登出 櫃檯作業 打帳單 帳單列表 掛單列表 座位開單 營業儀表板 現金收支登錄 材料自購登錄 每日結帳 排班表 掃碼打卡 預約管理 預約管理 單日預約…" at bounding box center [398, 102] width 797 height 494
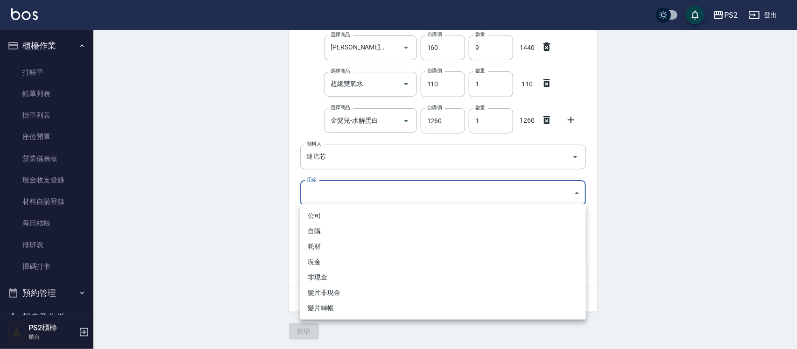
click at [330, 200] on li "自購" at bounding box center [443, 231] width 286 height 15
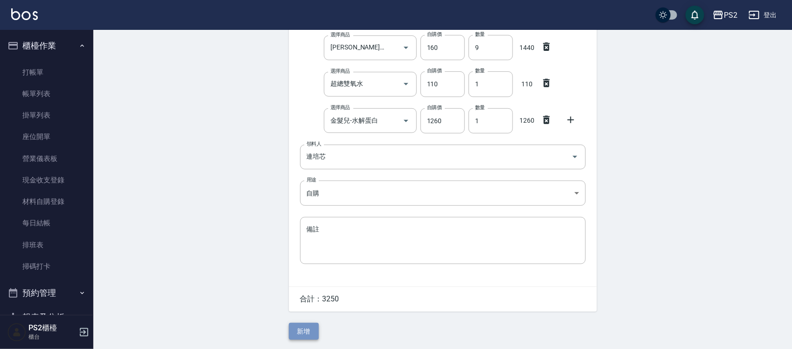
drag, startPoint x: 306, startPoint y: 331, endPoint x: 306, endPoint y: 325, distance: 6.1
click at [306, 200] on button "新增" at bounding box center [304, 331] width 30 height 17
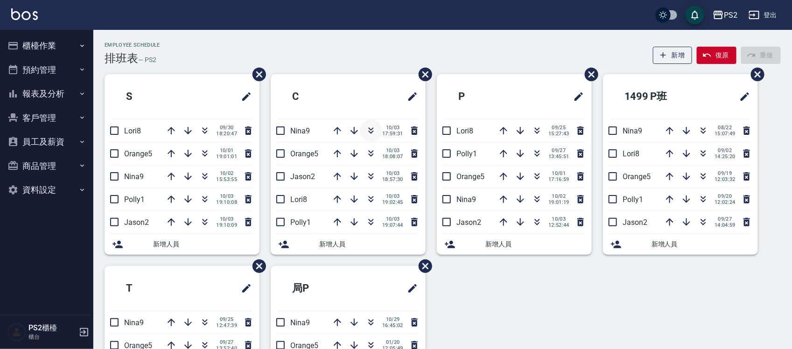
click at [372, 131] on icon "button" at bounding box center [371, 130] width 11 height 11
